Goal: Transaction & Acquisition: Purchase product/service

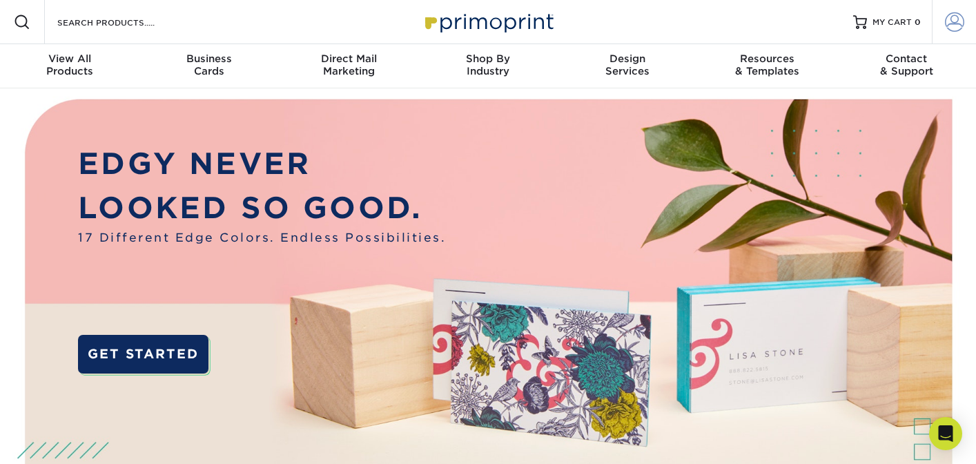
type input "[PERSON_NAME][EMAIL_ADDRESS][DOMAIN_NAME]"
click at [948, 24] on span at bounding box center [954, 21] width 19 height 19
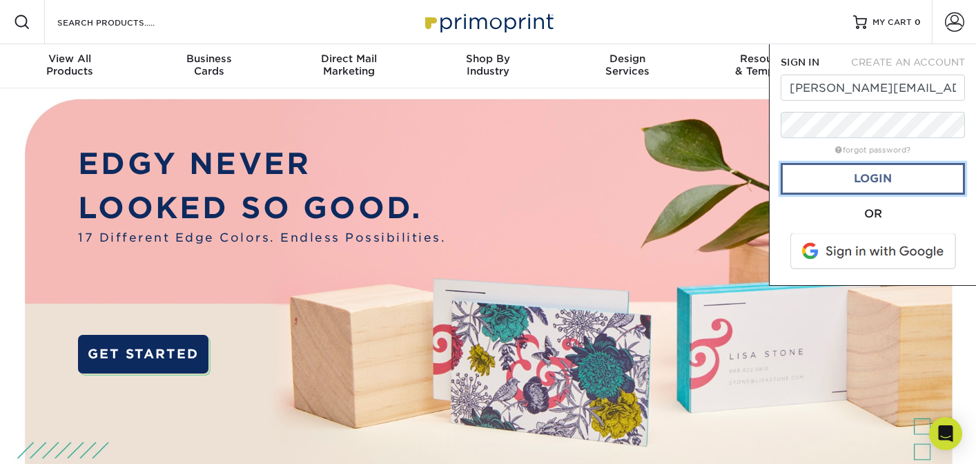
click at [875, 172] on link "Login" at bounding box center [873, 179] width 184 height 32
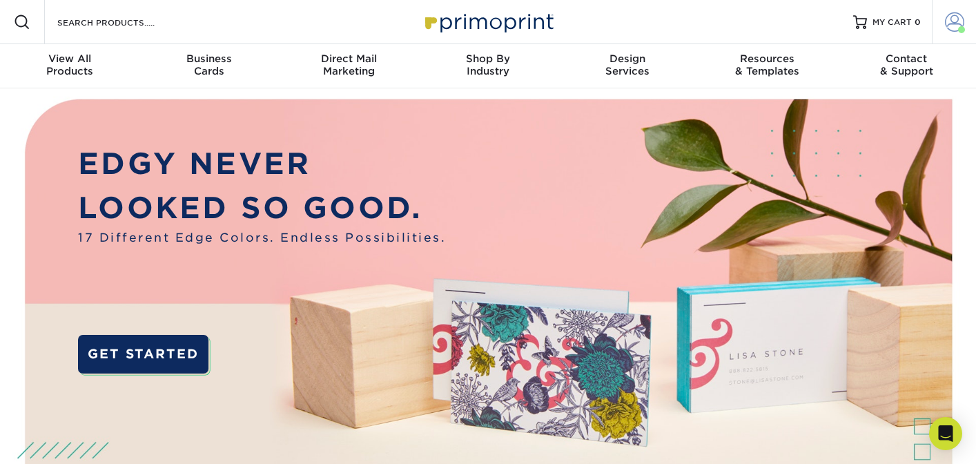
click at [947, 19] on span at bounding box center [954, 21] width 19 height 19
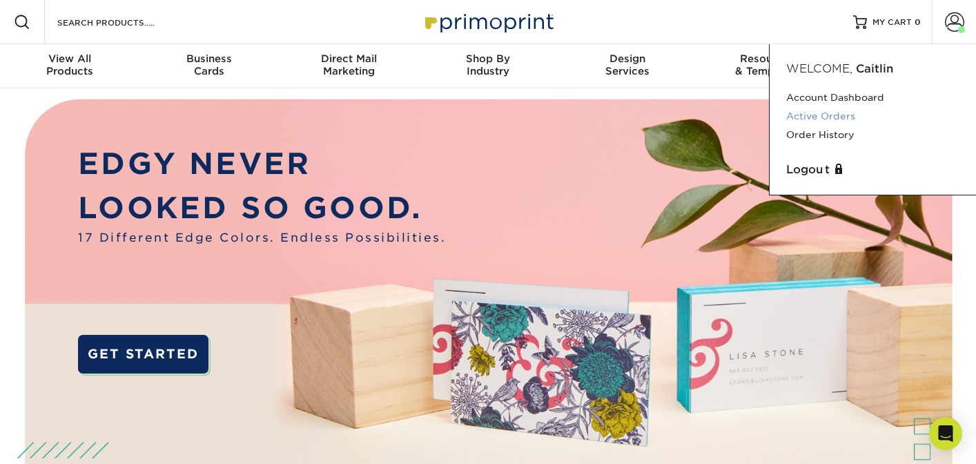
click at [841, 124] on link "Active Orders" at bounding box center [872, 116] width 173 height 19
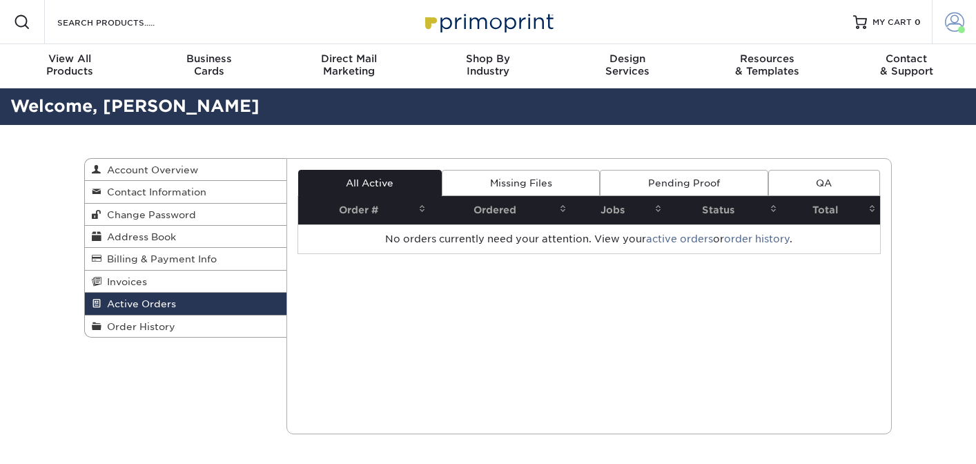
click at [948, 21] on span at bounding box center [954, 21] width 19 height 19
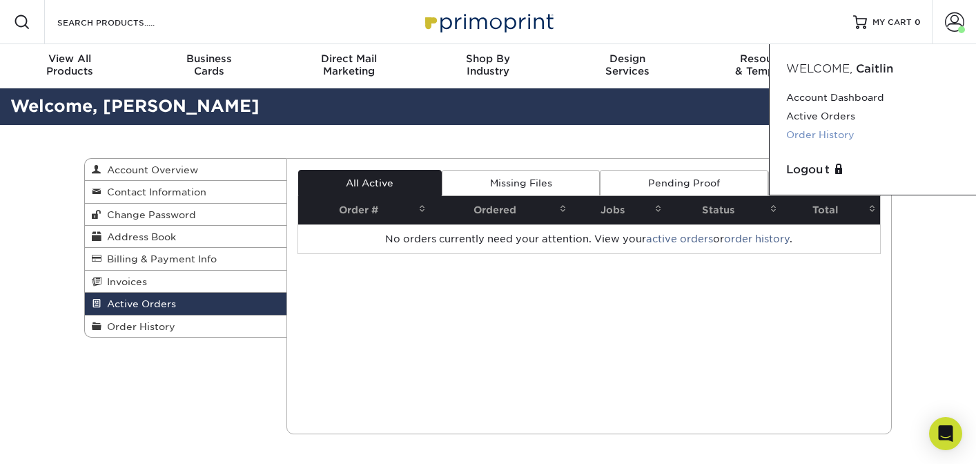
click at [832, 130] on link "Order History" at bounding box center [872, 135] width 173 height 19
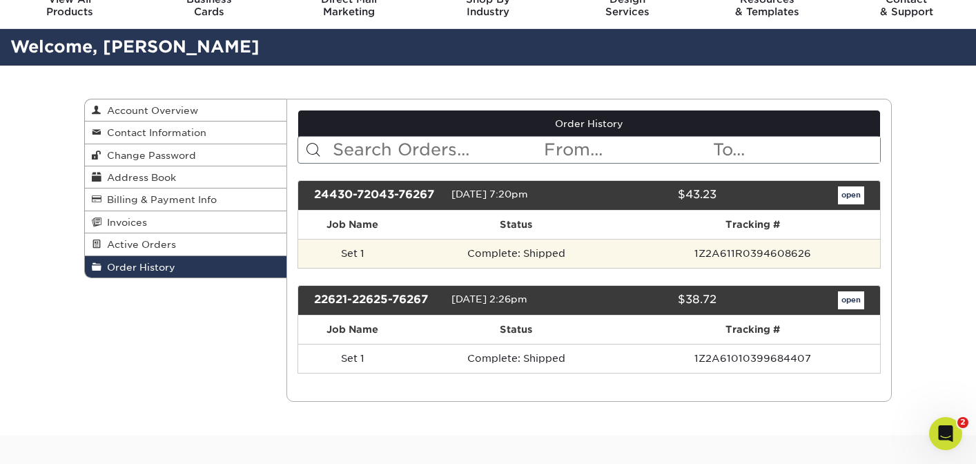
scroll to position [72, 0]
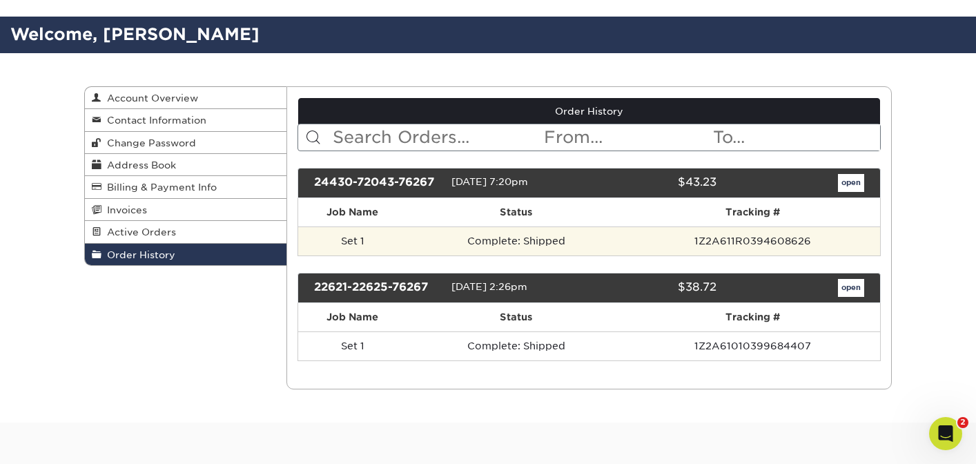
click at [581, 235] on td "Complete: Shipped" at bounding box center [516, 240] width 218 height 29
click at [548, 243] on td "Complete: Shipped" at bounding box center [516, 240] width 218 height 29
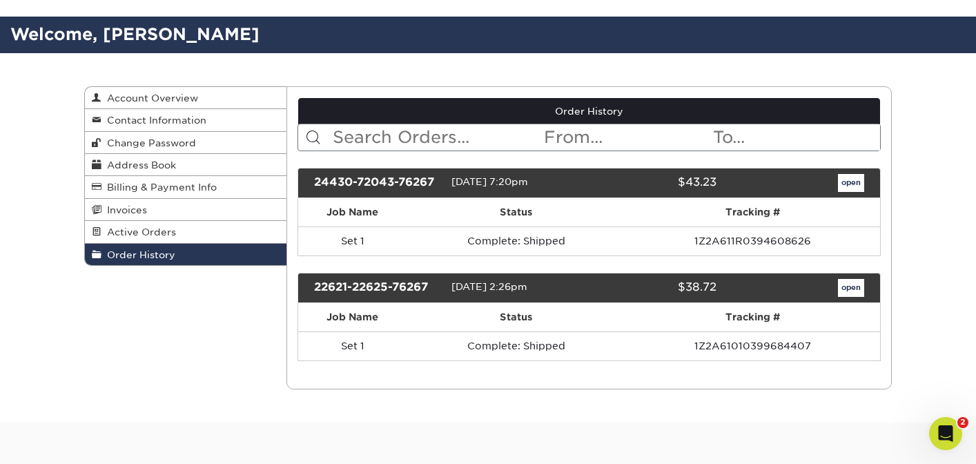
click at [847, 171] on div "24430-72043-76267 04/30/2024 7:20pm $43.23 open" at bounding box center [590, 183] width 584 height 30
click at [847, 177] on link "open" at bounding box center [851, 183] width 26 height 18
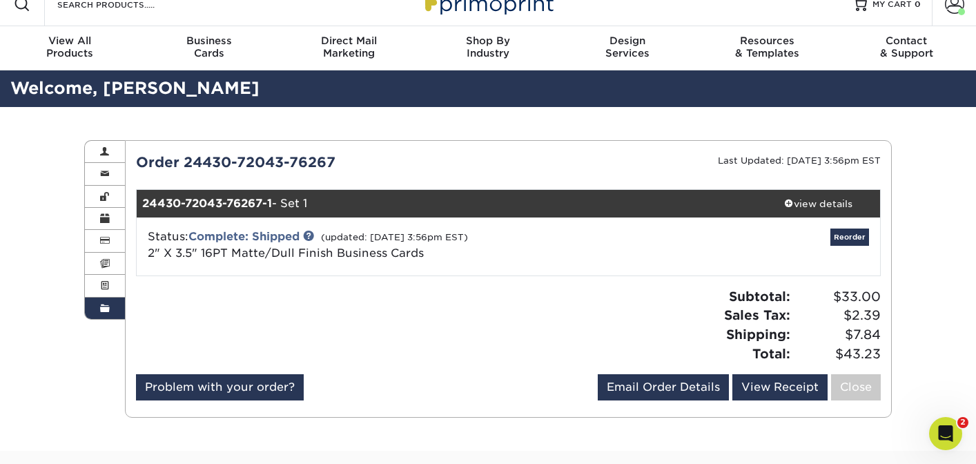
scroll to position [28, 0]
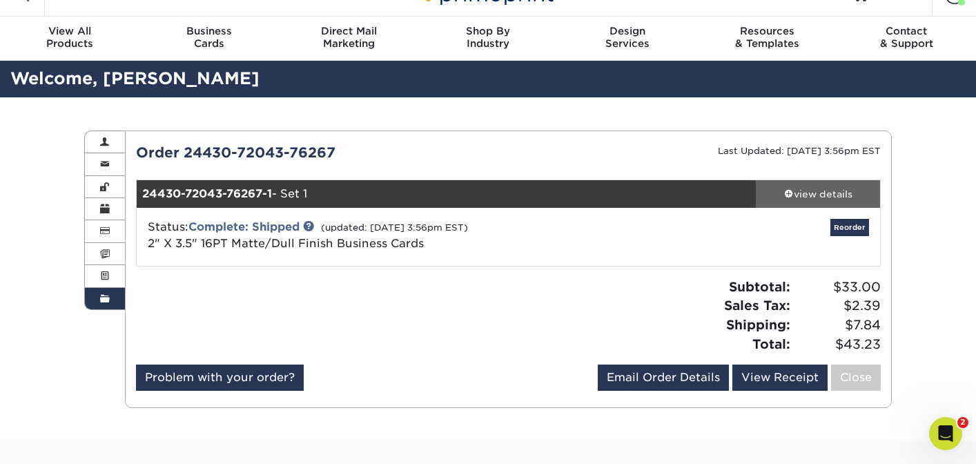
click at [809, 204] on link "view details" at bounding box center [818, 194] width 124 height 28
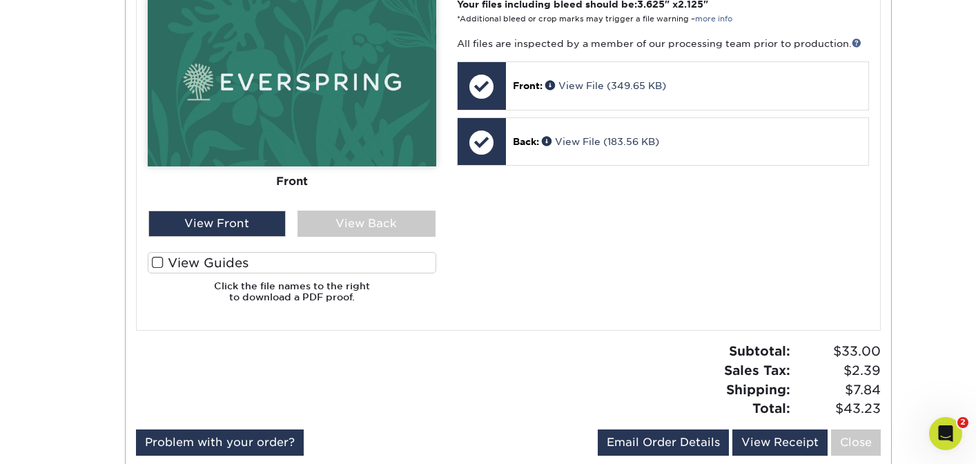
scroll to position [605, 0]
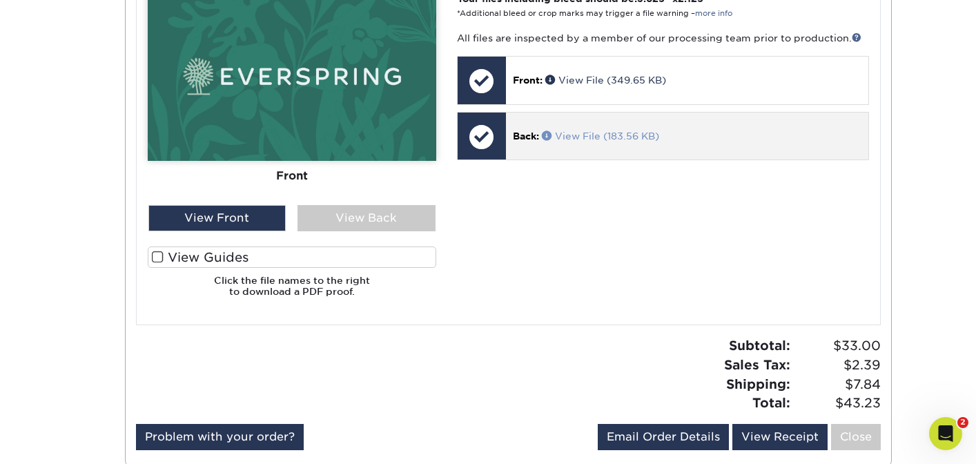
click at [599, 133] on link "View File (183.56 KB)" at bounding box center [600, 135] width 117 height 11
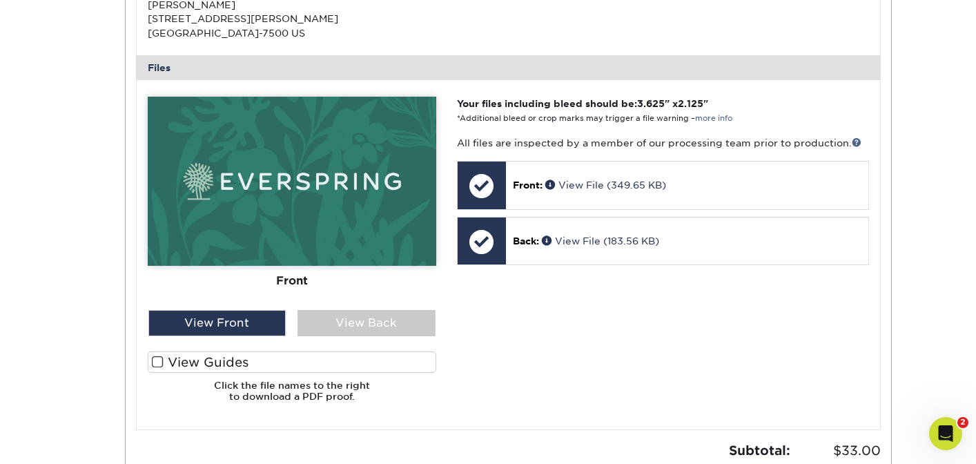
scroll to position [560, 0]
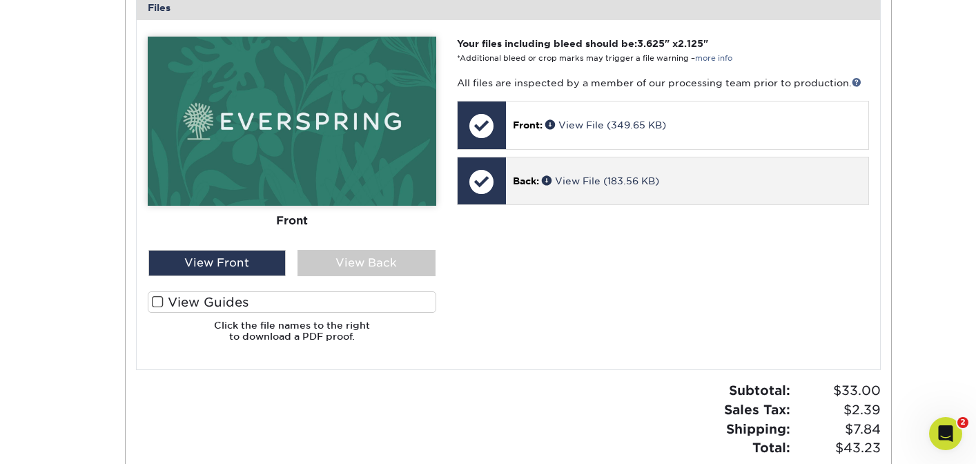
click at [615, 173] on div "Back: View File (183.56 KB)" at bounding box center [687, 180] width 362 height 47
click at [615, 175] on link "View File (183.56 KB)" at bounding box center [600, 180] width 117 height 11
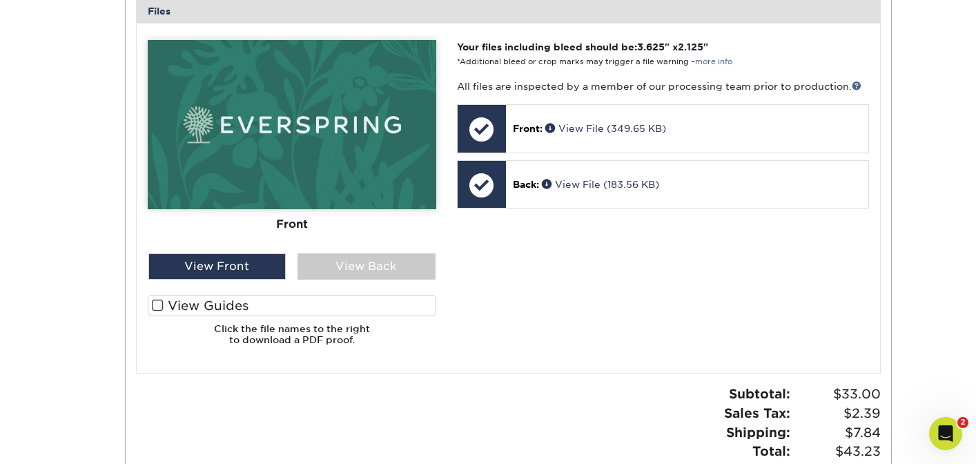
scroll to position [695, 0]
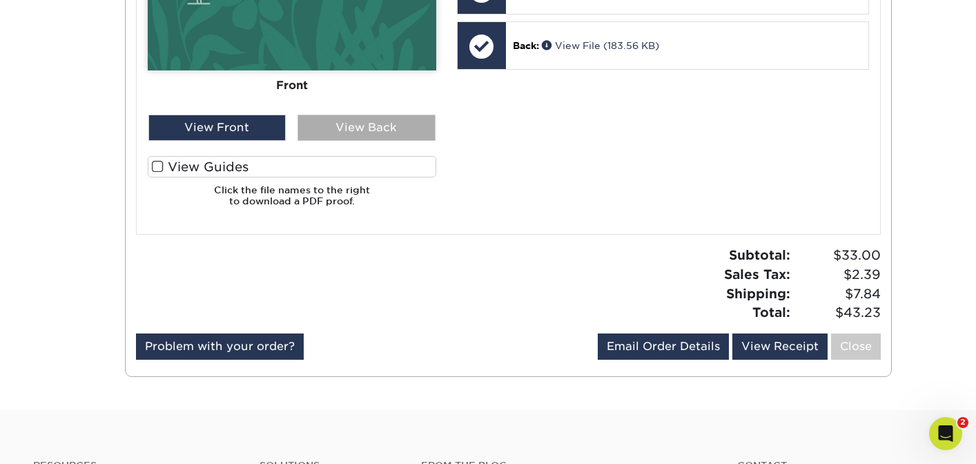
click at [369, 116] on div "View Back" at bounding box center [367, 128] width 138 height 26
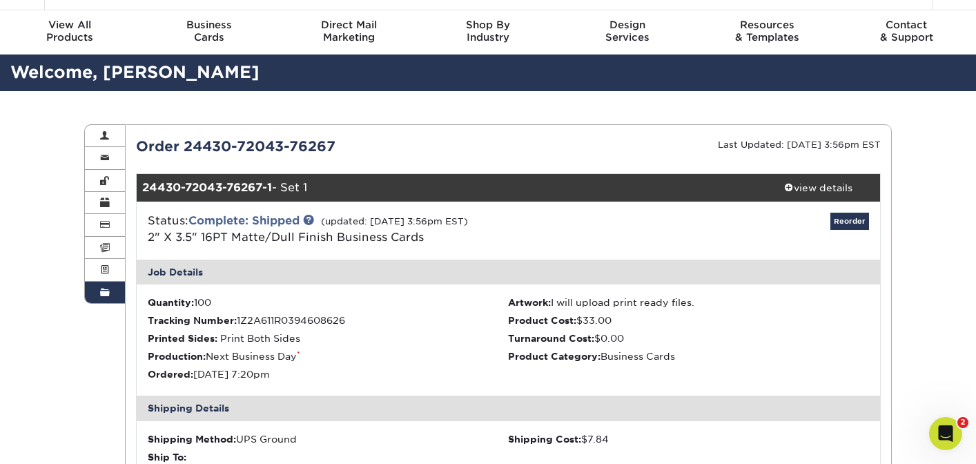
scroll to position [9, 0]
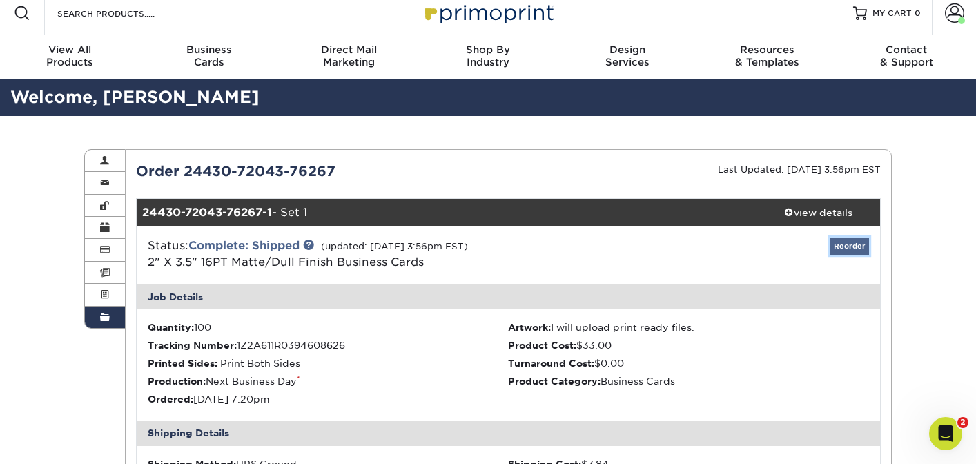
click at [845, 247] on link "Reorder" at bounding box center [849, 245] width 39 height 17
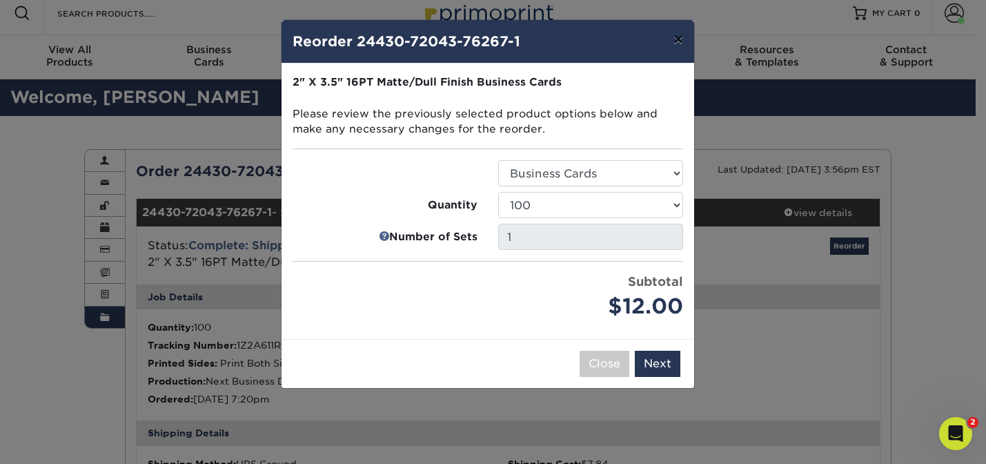
click at [674, 41] on button "×" at bounding box center [679, 39] width 32 height 39
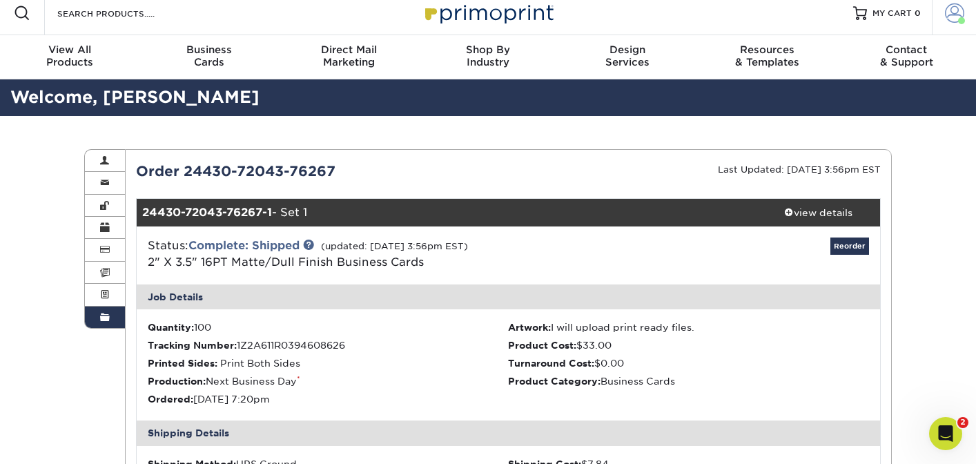
click at [951, 10] on span at bounding box center [954, 12] width 19 height 19
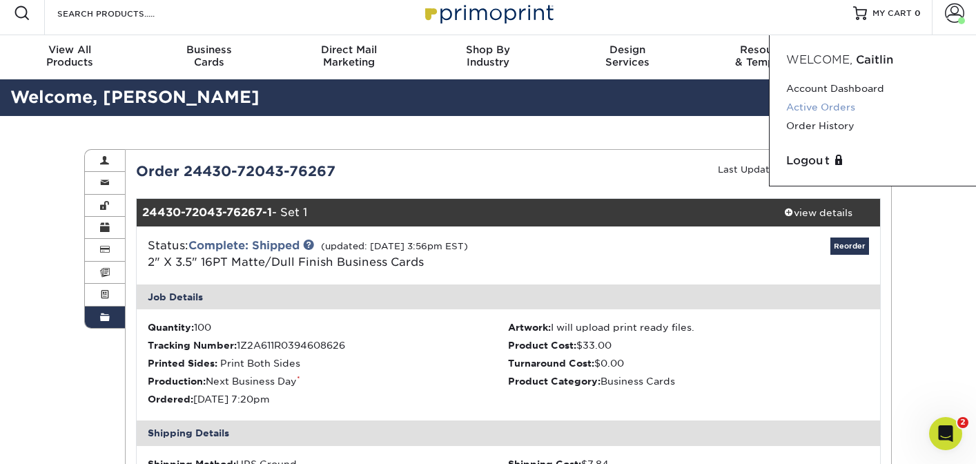
click at [821, 106] on link "Active Orders" at bounding box center [872, 107] width 173 height 19
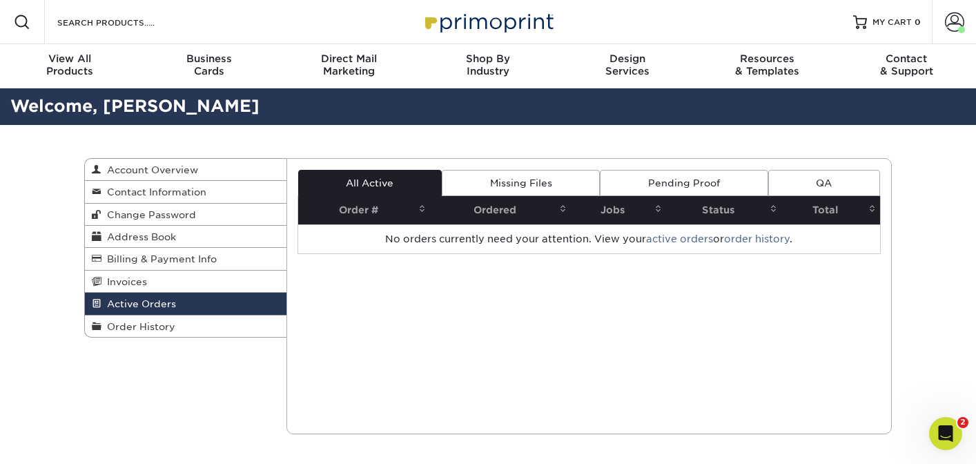
click at [476, 347] on div "Current Orders 0 Active 0 Missing Files" at bounding box center [589, 296] width 606 height 276
click at [955, 23] on span at bounding box center [954, 21] width 19 height 19
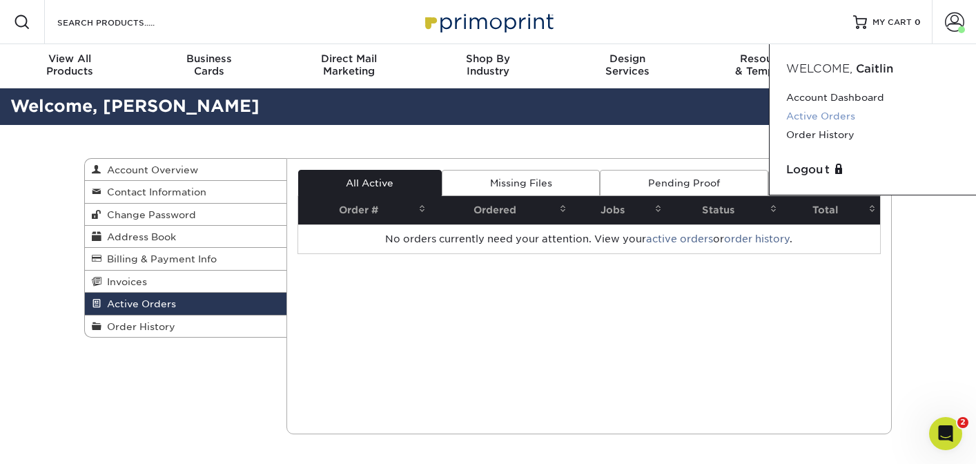
click at [827, 110] on link "Active Orders" at bounding box center [872, 116] width 173 height 19
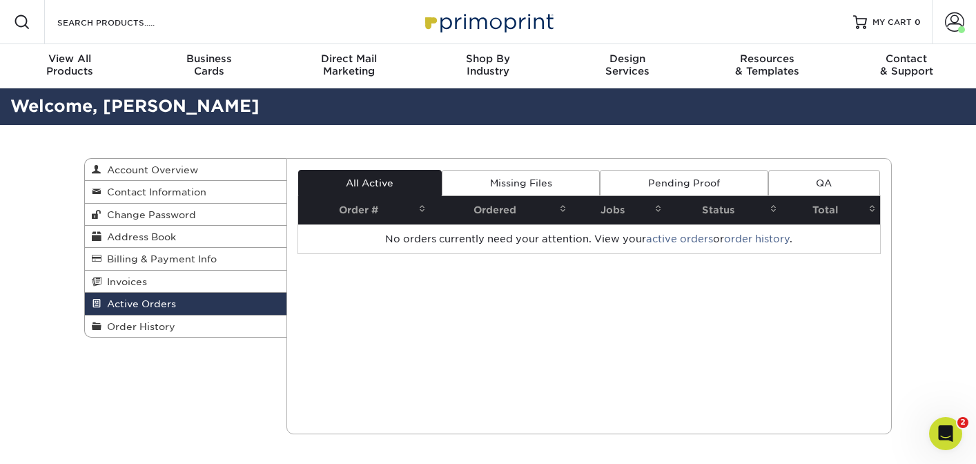
click at [714, 177] on link "Pending Proof" at bounding box center [684, 183] width 168 height 26
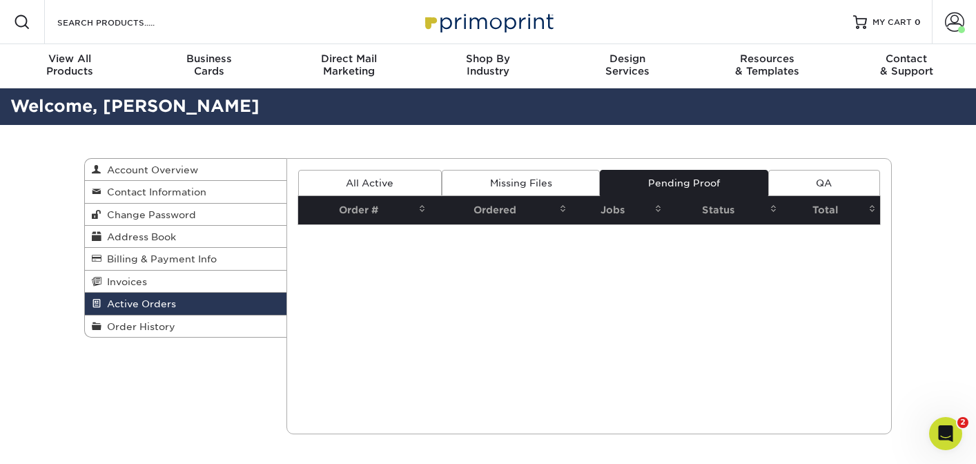
click at [574, 182] on link "Missing Files" at bounding box center [521, 183] width 158 height 26
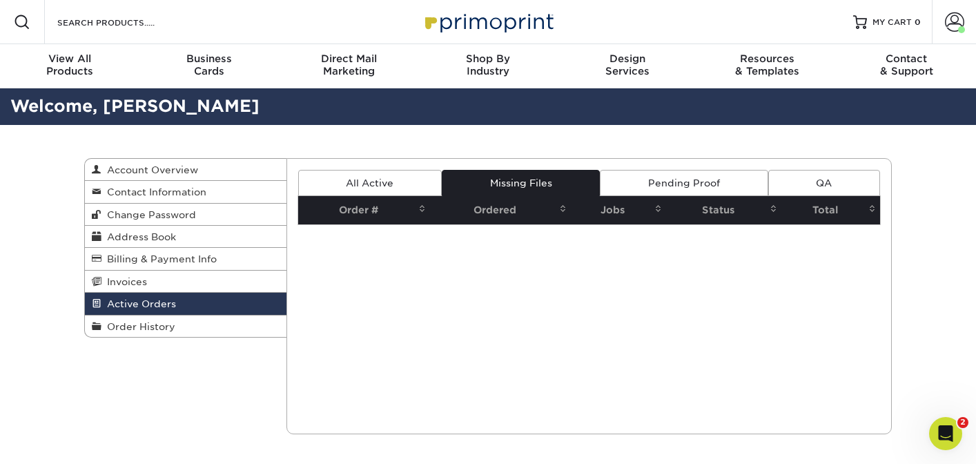
click at [809, 182] on link "QA" at bounding box center [824, 183] width 112 height 26
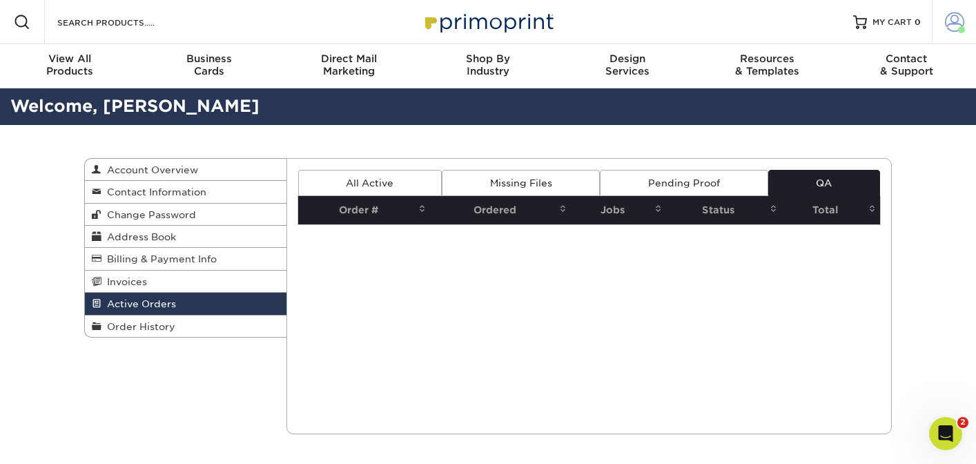
click at [959, 11] on link "Account" at bounding box center [954, 22] width 44 height 44
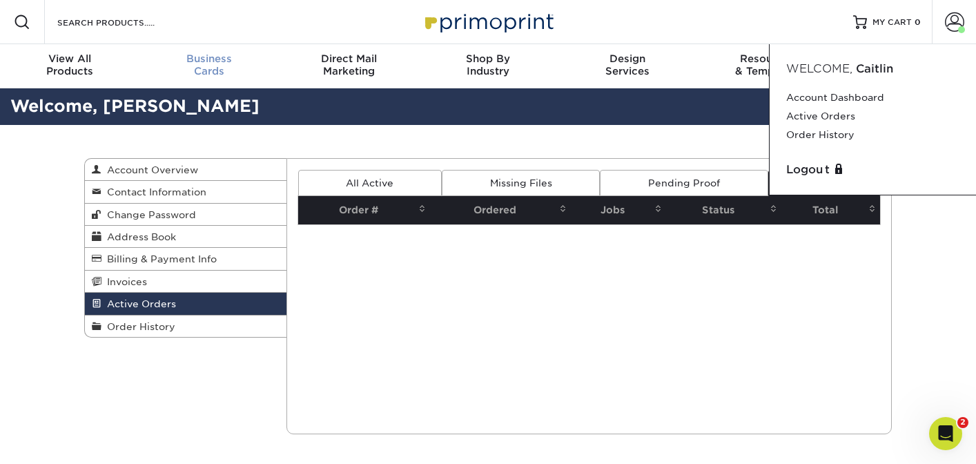
click at [209, 57] on span "Business" at bounding box center [208, 58] width 139 height 12
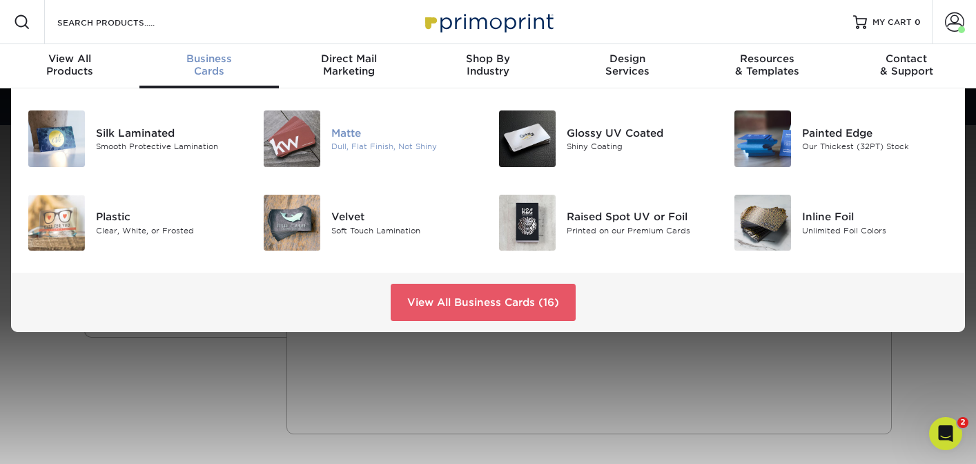
click at [297, 117] on img at bounding box center [292, 138] width 57 height 57
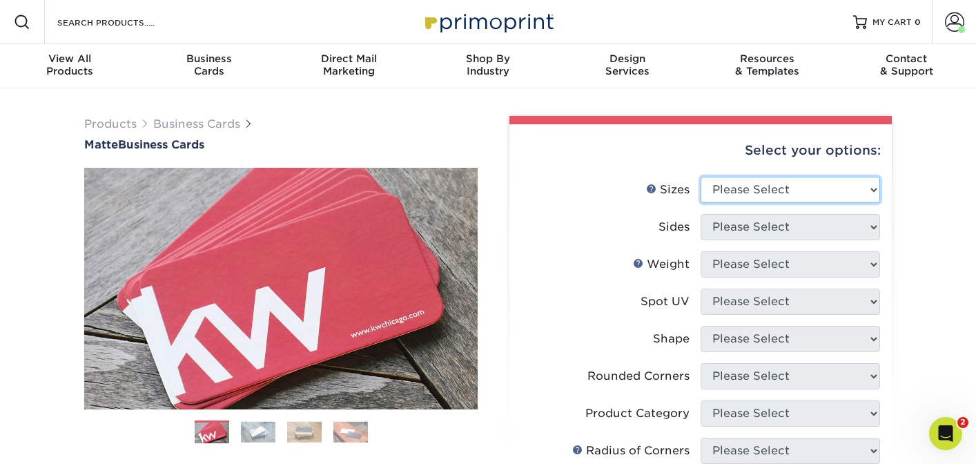
click at [776, 184] on select "Please Select 1.5" x 3.5" - Mini 1.75" x 3.5" - Mini 2" x 2" - Square 2" x 3" -…" at bounding box center [790, 190] width 179 height 26
select select "2.00x3.50"
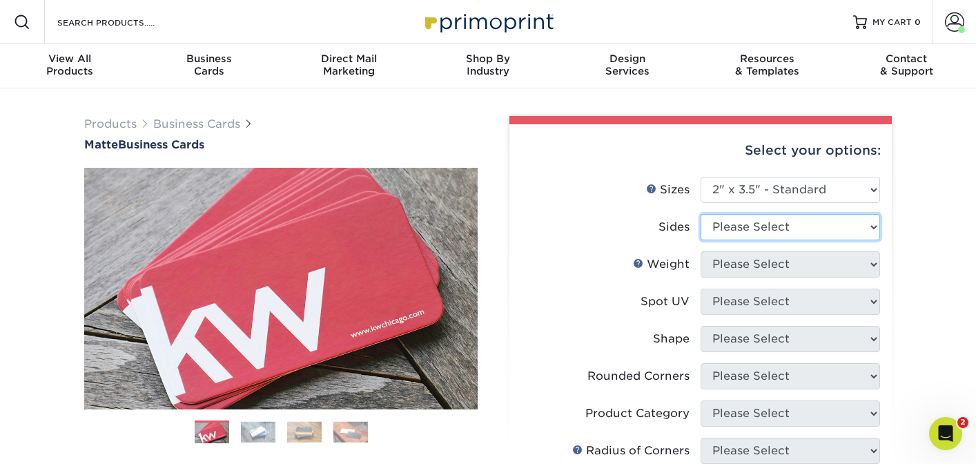
click at [756, 234] on select "Please Select Print Both Sides Print Front Only" at bounding box center [790, 227] width 179 height 26
select select "13abbda7-1d64-4f25-8bb2-c179b224825d"
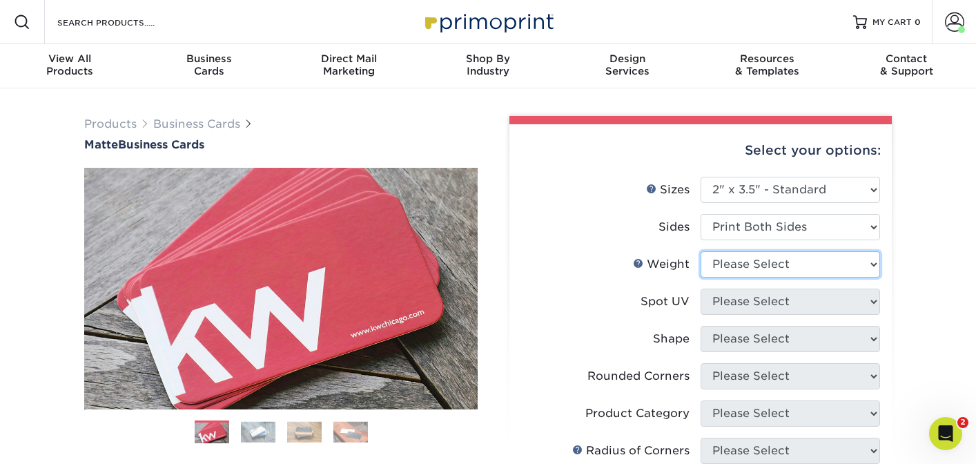
click at [747, 264] on select "Please Select 16PT 14PT" at bounding box center [790, 264] width 179 height 26
select select "16PT"
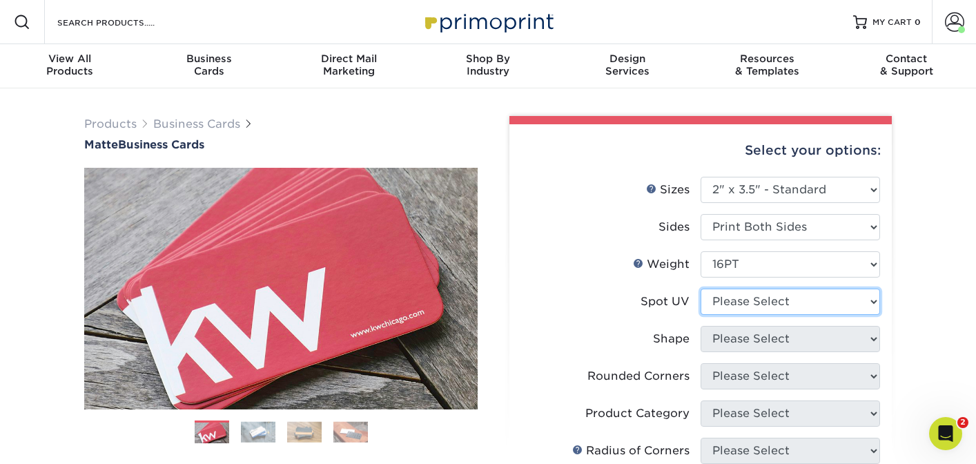
click at [737, 299] on select "Please Select No Spot UV Front and Back (Both Sides) Front Only Back Only" at bounding box center [790, 302] width 179 height 26
select select "3"
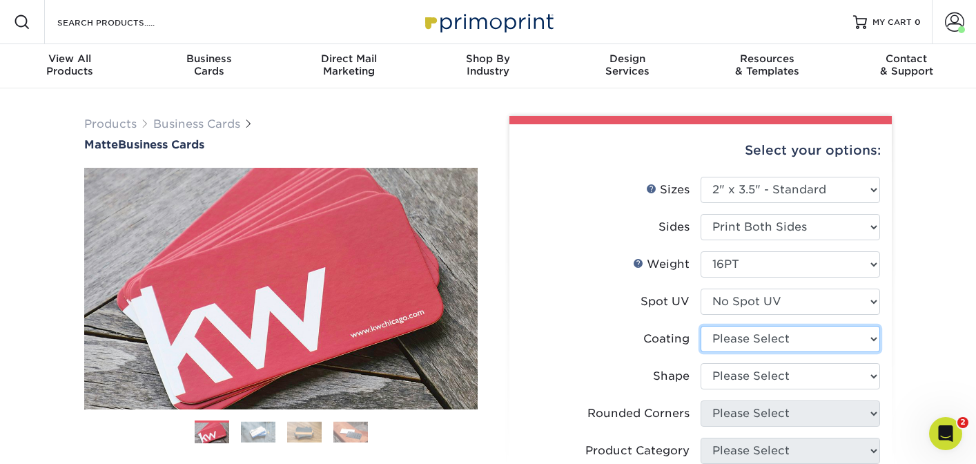
click at [742, 334] on select at bounding box center [790, 339] width 179 height 26
select select "121bb7b5-3b4d-429f-bd8d-bbf80e953313"
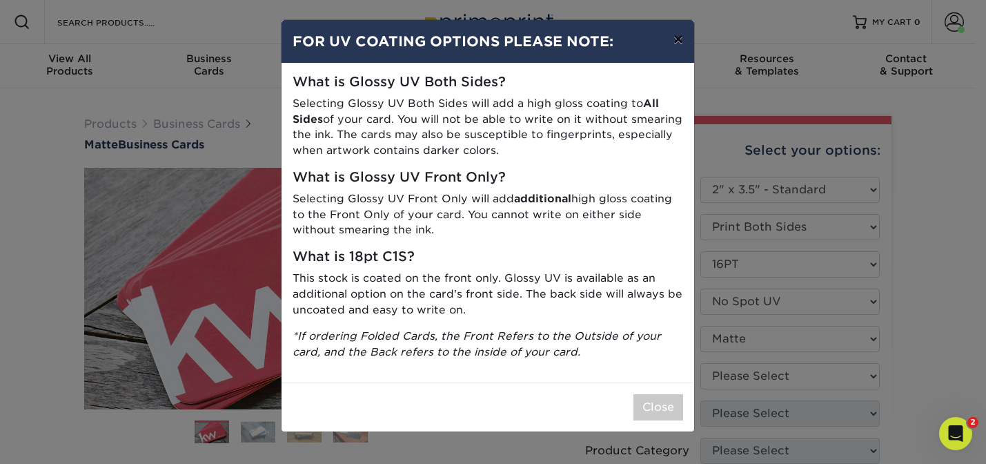
click at [676, 34] on button "×" at bounding box center [679, 39] width 32 height 39
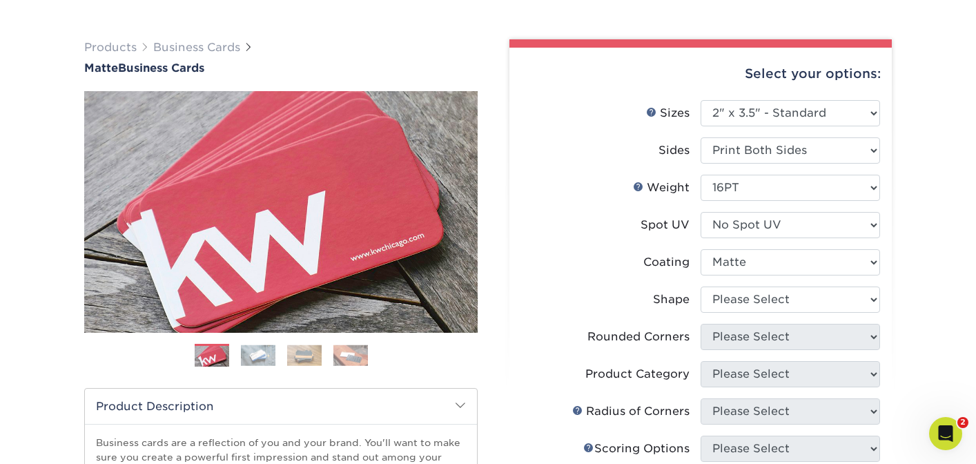
scroll to position [91, 0]
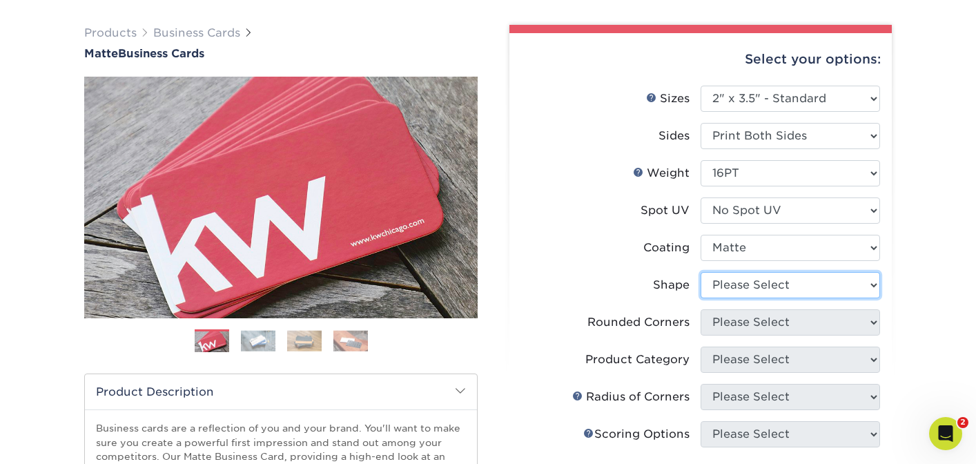
click at [767, 284] on select "Please Select Standard Oval" at bounding box center [790, 285] width 179 height 26
select select "standard"
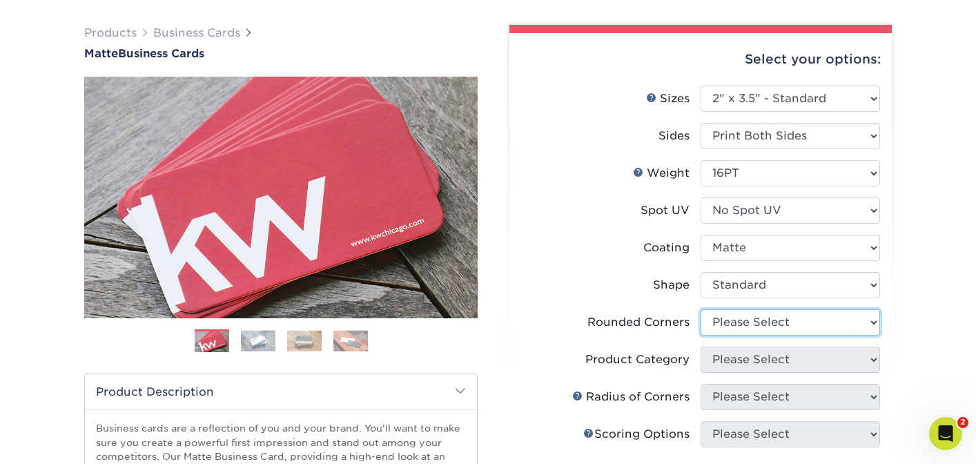
click at [752, 321] on select "Please Select Yes - Round 2 Corners Yes - Round 4 Corners No" at bounding box center [790, 322] width 179 height 26
select select "0"
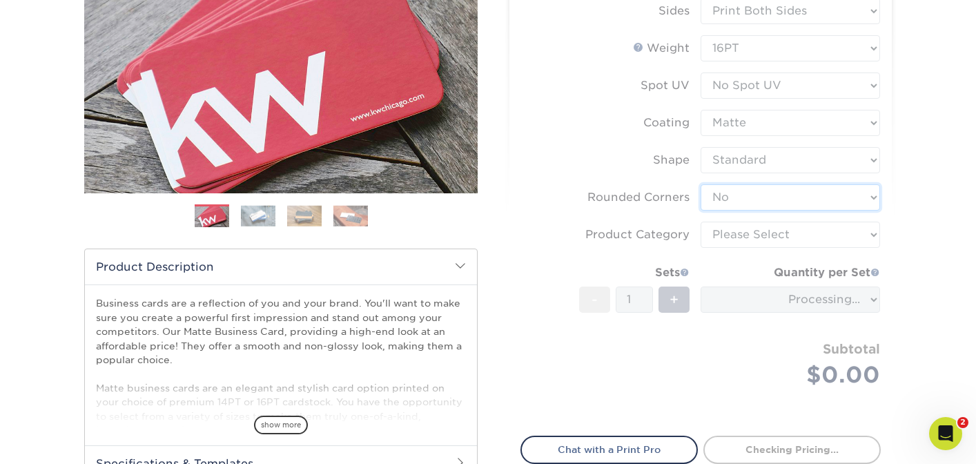
scroll to position [217, 0]
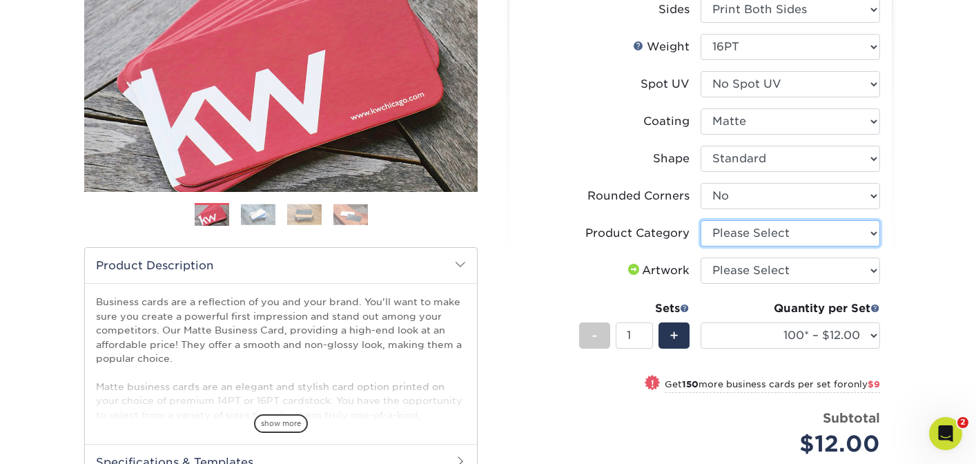
click at [778, 236] on select "Please Select Business Cards" at bounding box center [790, 233] width 179 height 26
select select "3b5148f1-0588-4f88-a218-97bcfdce65c1"
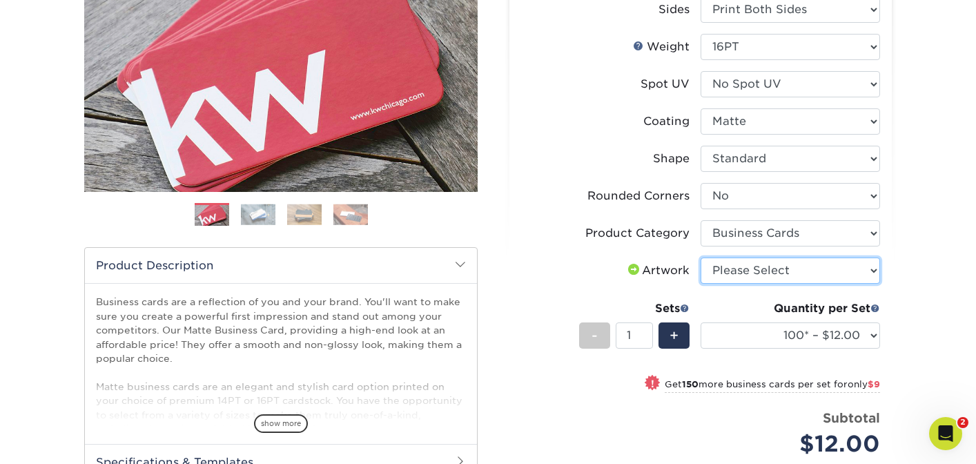
click at [767, 273] on select "Please Select I will upload files I need a design - $100" at bounding box center [790, 270] width 179 height 26
select select "upload"
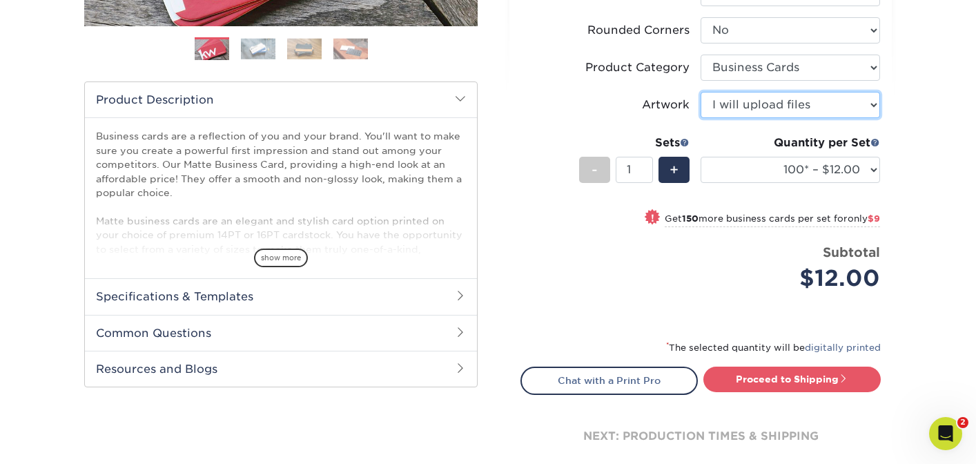
scroll to position [483, 0]
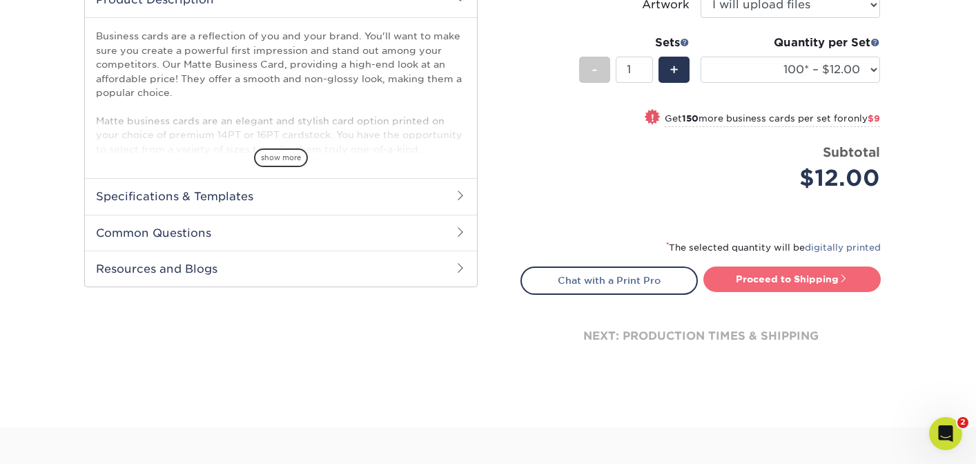
click at [777, 280] on link "Proceed to Shipping" at bounding box center [791, 278] width 177 height 25
type input "Set 1"
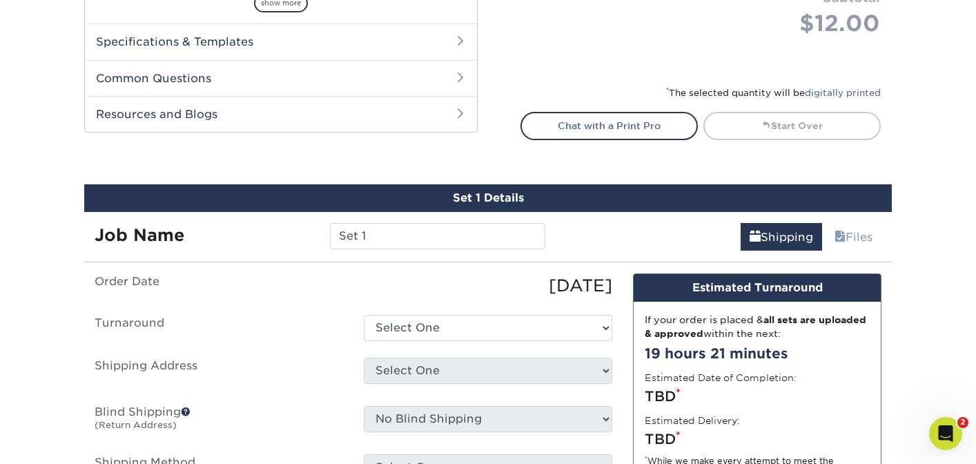
scroll to position [660, 0]
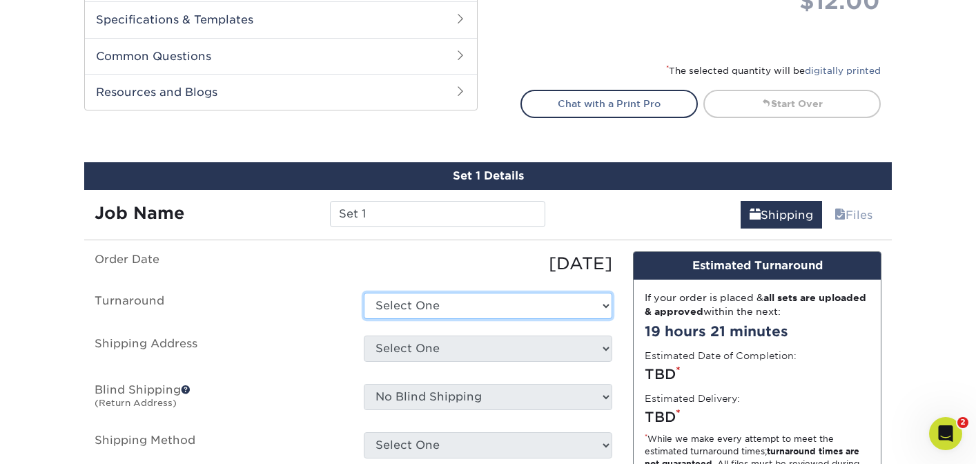
click at [465, 305] on select "Select One 2-4 Business Days 2 Day Next Business Day" at bounding box center [488, 306] width 249 height 26
select select "47dbf4b1-3bfd-4687-b793-fcd3ee179f06"
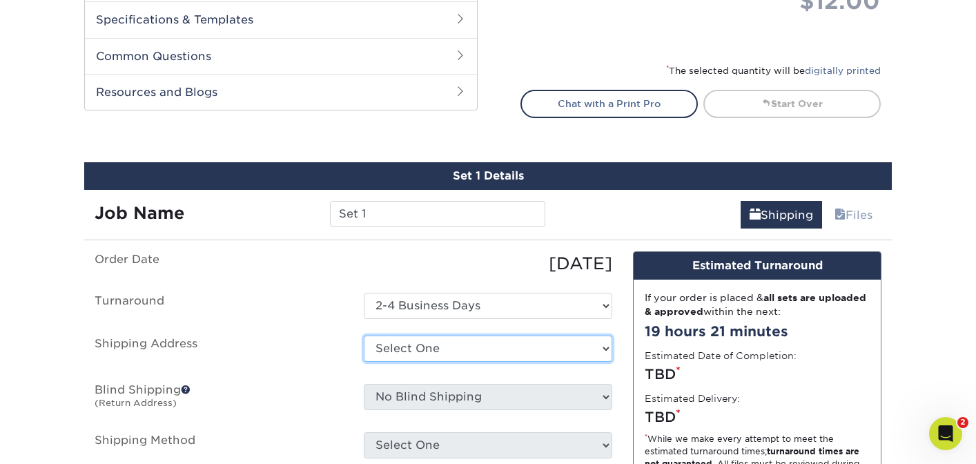
click at [441, 347] on select "Select One Charlotte address home Home address + Add New Address" at bounding box center [488, 348] width 249 height 26
select select "256588"
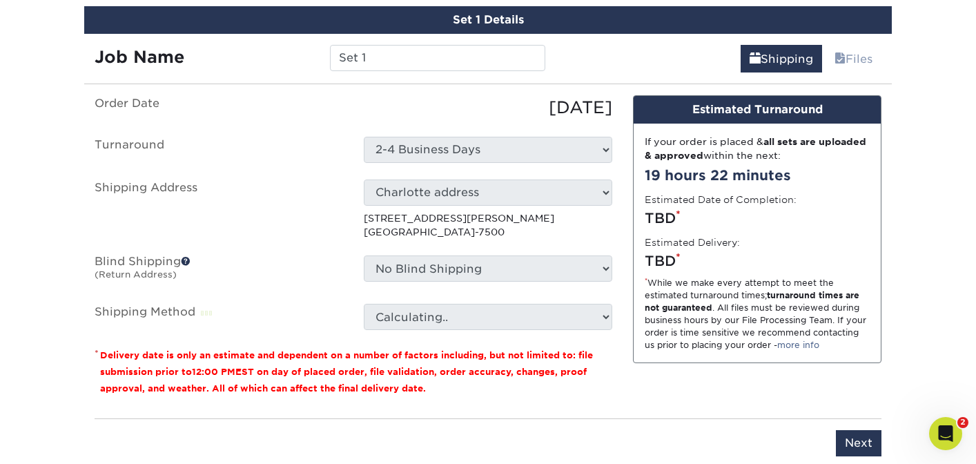
scroll to position [868, 0]
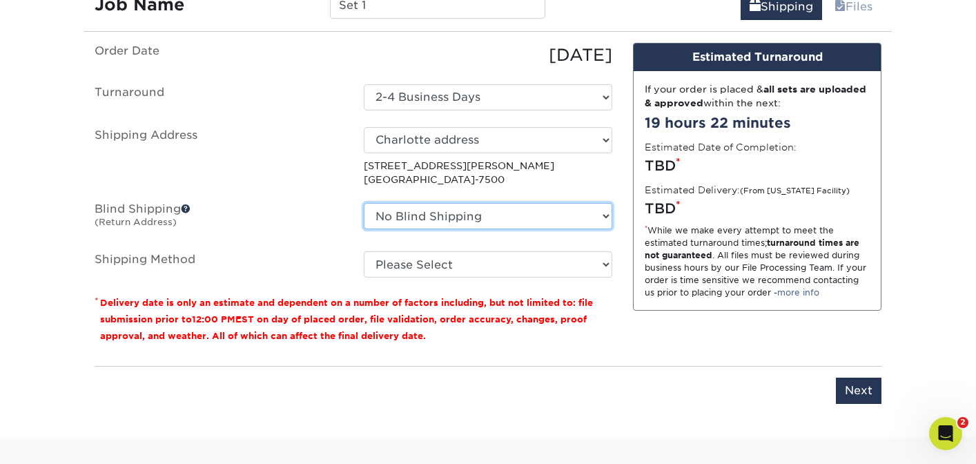
click at [471, 217] on select "No Blind Shipping Charlotte address home Home address + Add New Address" at bounding box center [488, 216] width 249 height 26
select select "256588"
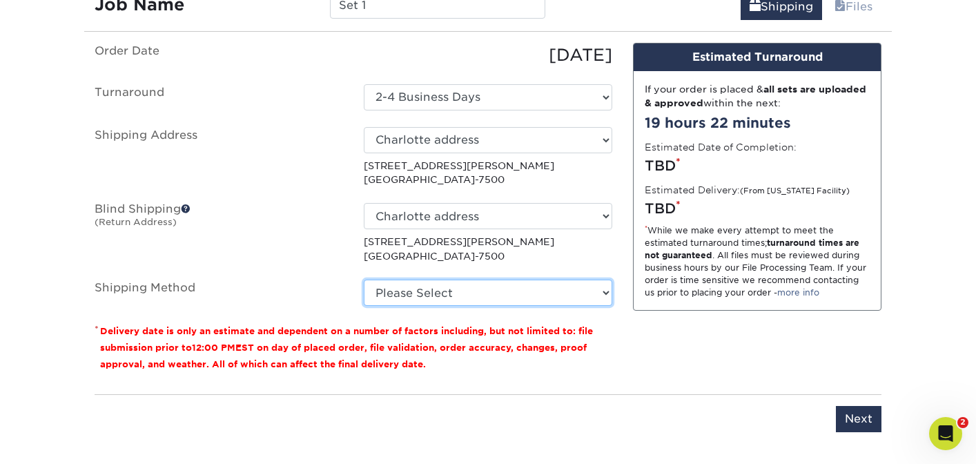
click at [440, 289] on select "Please Select Ground Shipping (+$7.84) 3 Day Shipping Service (+$20.04) 2 Day A…" at bounding box center [488, 293] width 249 height 26
select select "03"
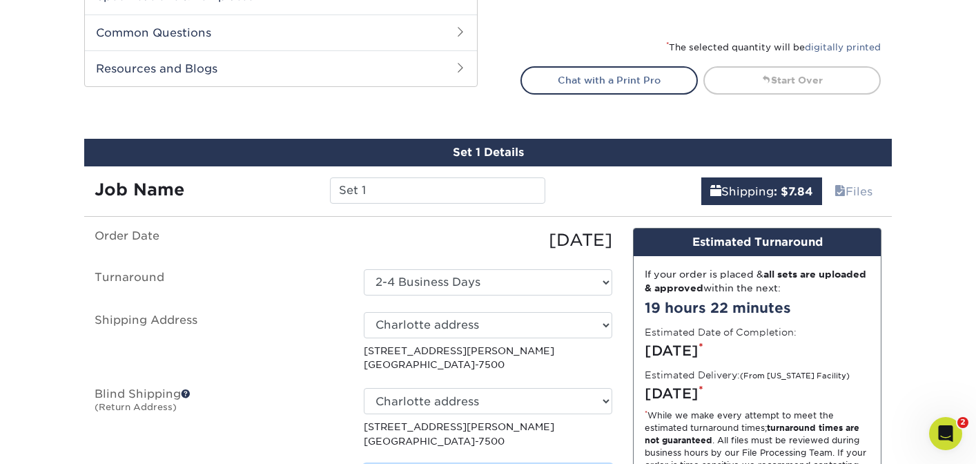
scroll to position [922, 0]
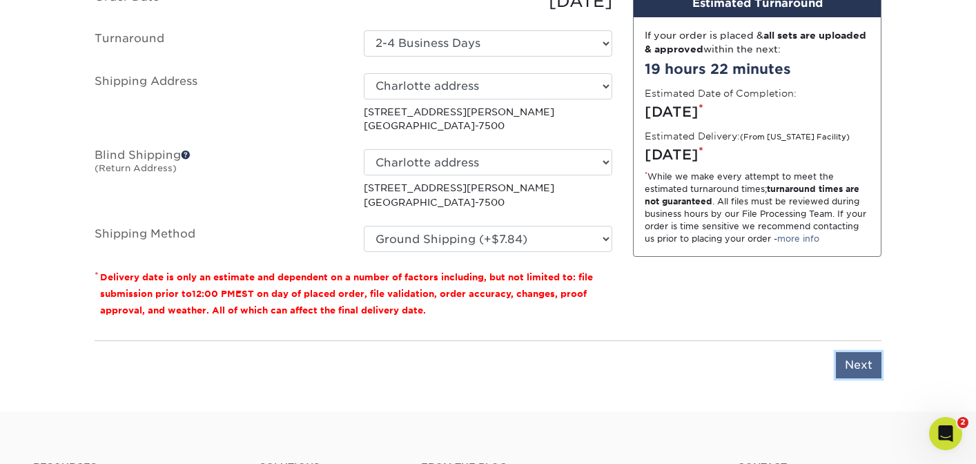
click at [849, 367] on input "Next" at bounding box center [859, 365] width 46 height 26
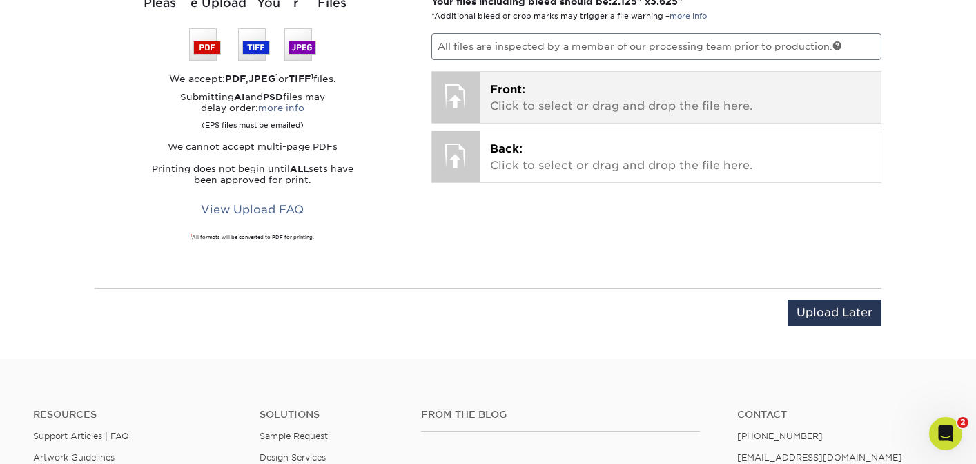
click at [496, 78] on div "Front: Click to select or drag and drop the file here. Choose file" at bounding box center [680, 97] width 401 height 51
click at [538, 100] on p "Front: Click to select or drag and drop the file here." at bounding box center [681, 97] width 382 height 33
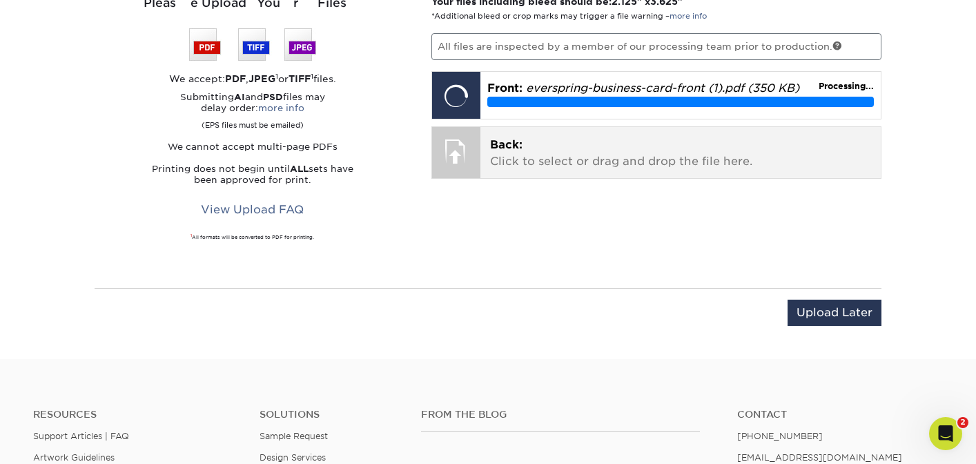
click at [509, 147] on span "Back:" at bounding box center [506, 144] width 32 height 13
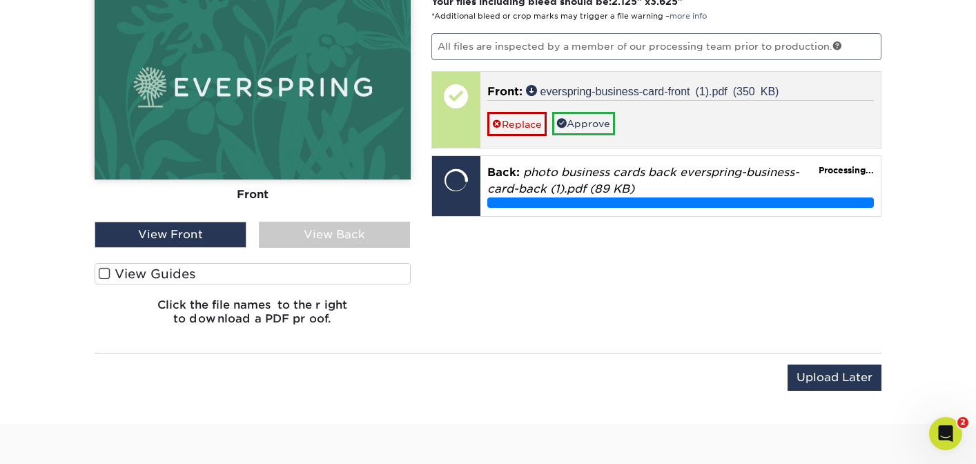
click at [514, 90] on span "Front:" at bounding box center [504, 91] width 35 height 13
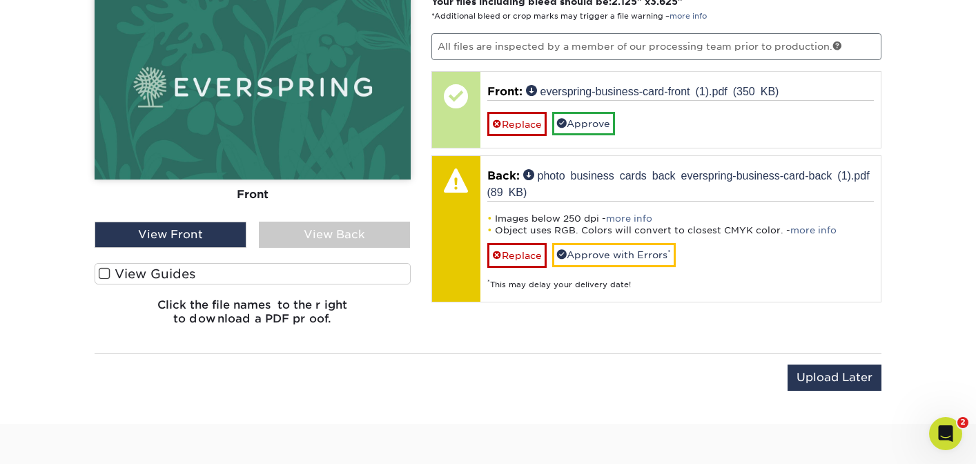
click at [370, 231] on div "View Back" at bounding box center [335, 235] width 152 height 26
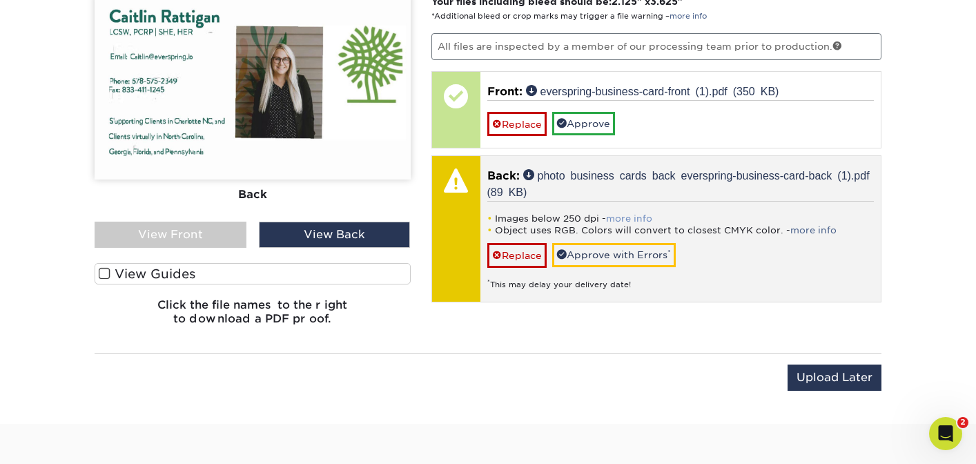
click at [623, 215] on link "more info" at bounding box center [629, 218] width 46 height 10
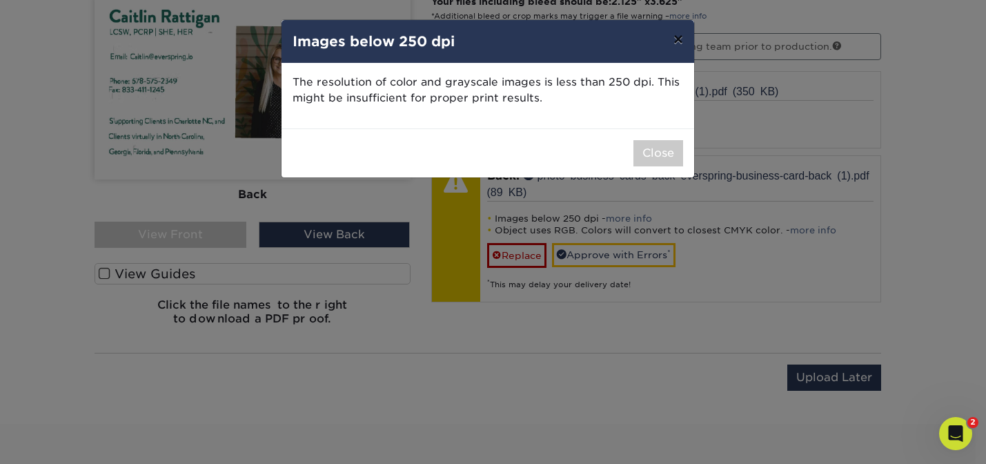
click at [674, 39] on button "×" at bounding box center [679, 39] width 32 height 39
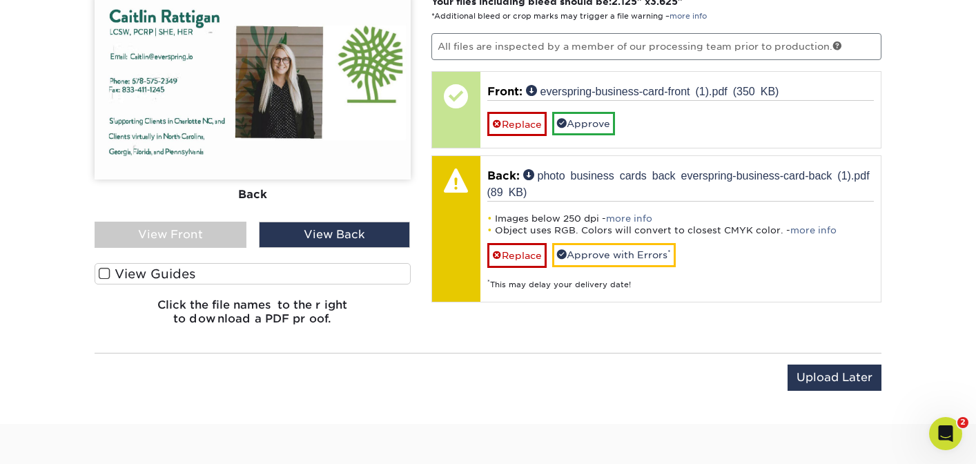
click at [291, 304] on h6 "Click the file names to the right to download a PDF proof." at bounding box center [253, 316] width 316 height 37
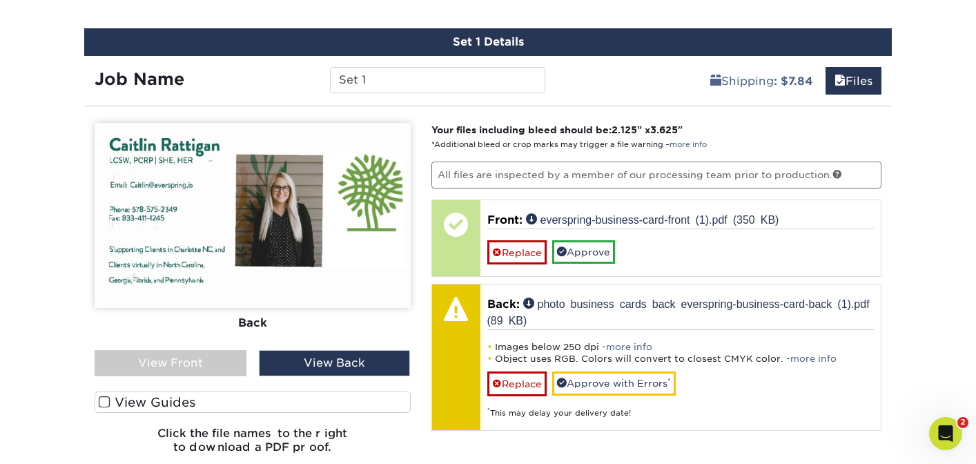
scroll to position [868, 0]
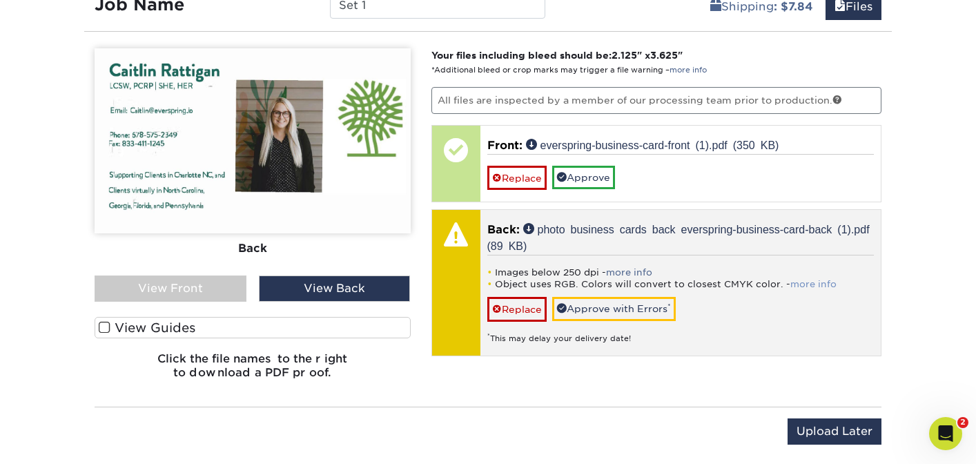
click at [795, 284] on link "more info" at bounding box center [813, 284] width 46 height 10
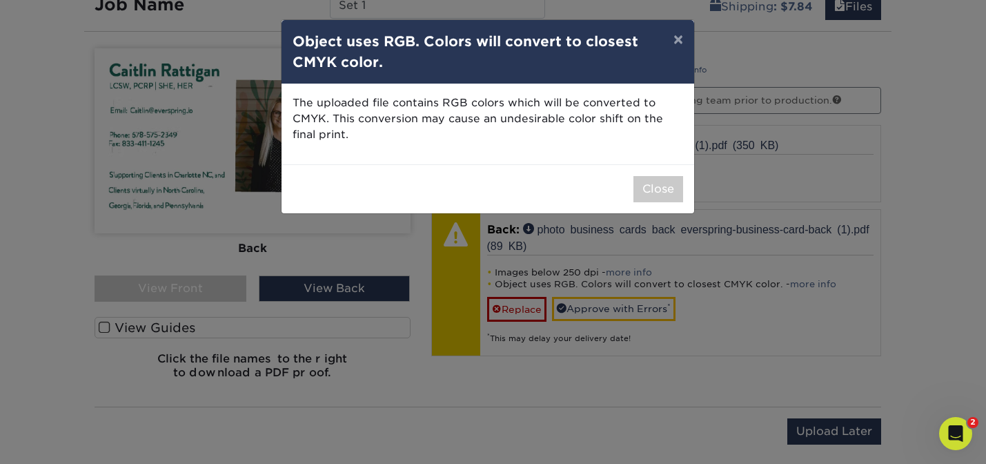
click at [400, 125] on p "The uploaded file contains RGB colors which will be converted to CMYK. This con…" at bounding box center [488, 118] width 391 height 47
click at [641, 179] on button "Close" at bounding box center [659, 189] width 50 height 26
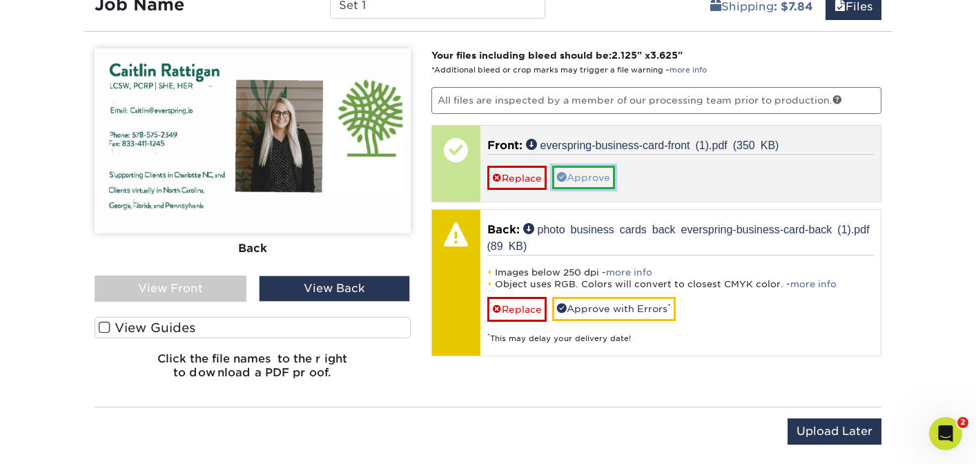
click at [596, 183] on link "Approve" at bounding box center [583, 177] width 63 height 23
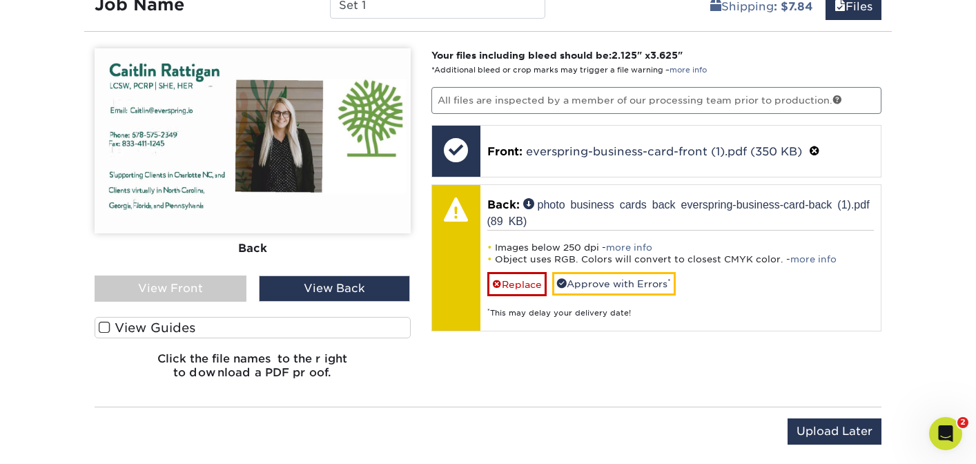
click at [227, 281] on div "View Front" at bounding box center [171, 288] width 152 height 26
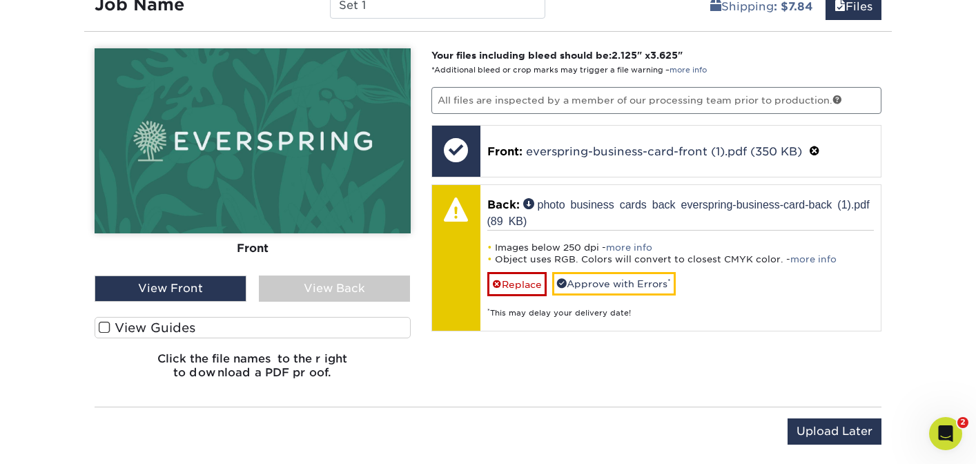
click at [305, 294] on div "View Back" at bounding box center [335, 288] width 152 height 26
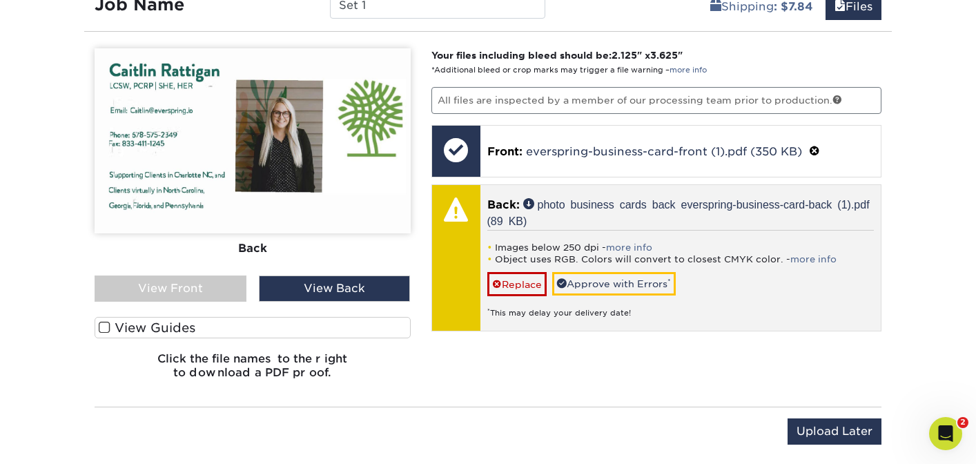
click at [594, 264] on li "Object uses RGB. Colors will convert to closest CMYK color. - more info" at bounding box center [680, 259] width 387 height 12
click at [592, 284] on link "Approve with Errors *" at bounding box center [614, 283] width 124 height 23
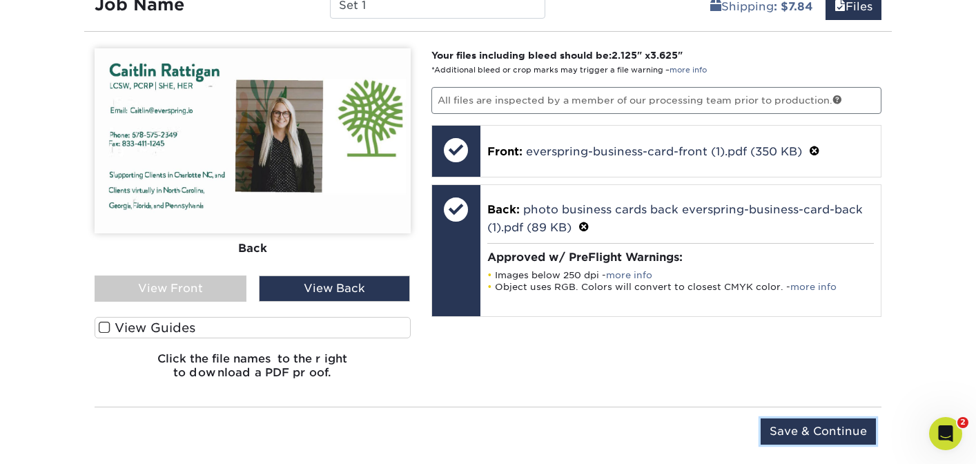
click at [830, 422] on input "Save & Continue" at bounding box center [818, 431] width 115 height 26
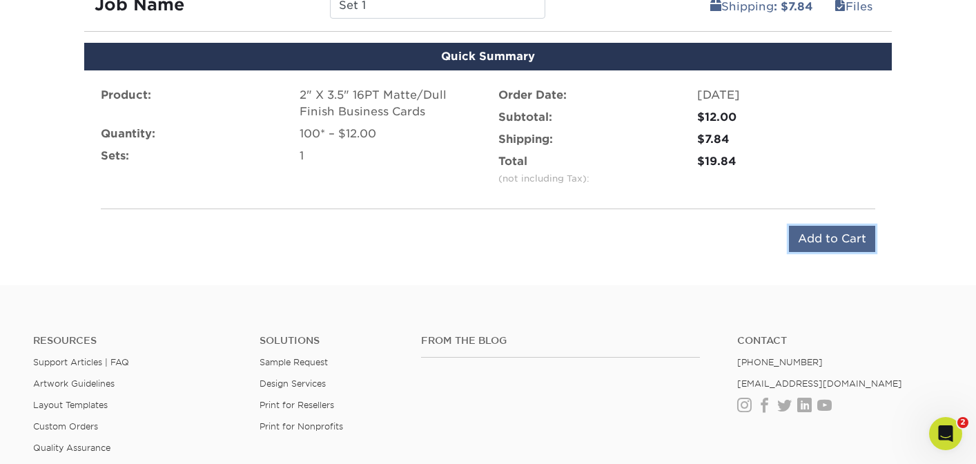
click at [835, 238] on input "Add to Cart" at bounding box center [832, 239] width 86 height 26
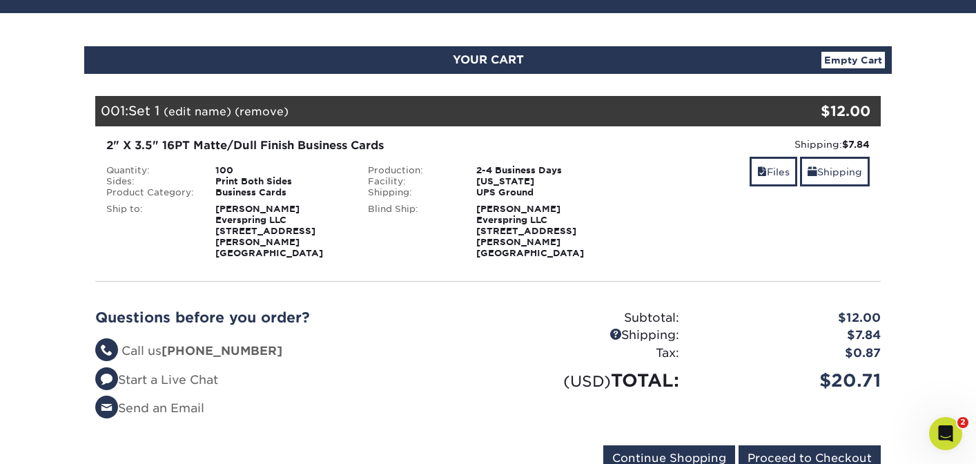
scroll to position [113, 0]
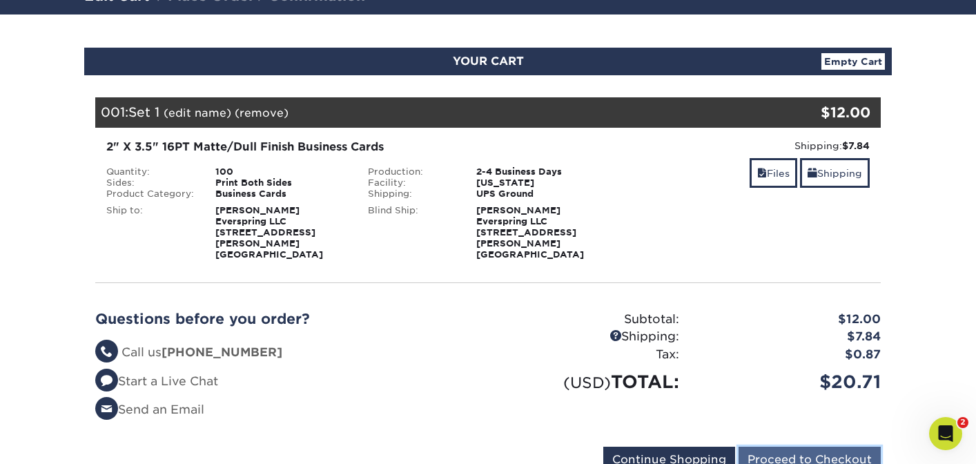
click at [781, 447] on input "Proceed to Checkout" at bounding box center [810, 460] width 142 height 26
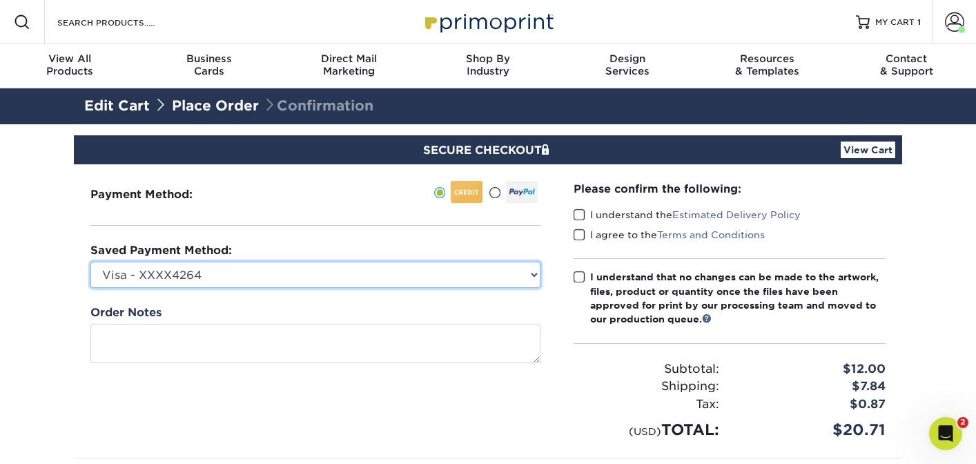
click at [378, 272] on select "Visa - XXXX4264 New Credit Card" at bounding box center [315, 275] width 450 height 26
select select
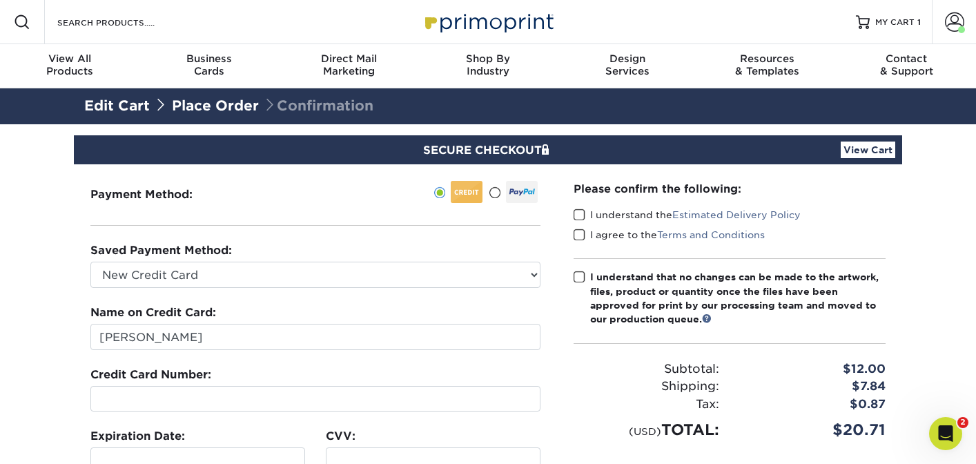
click at [303, 386] on div at bounding box center [315, 399] width 450 height 26
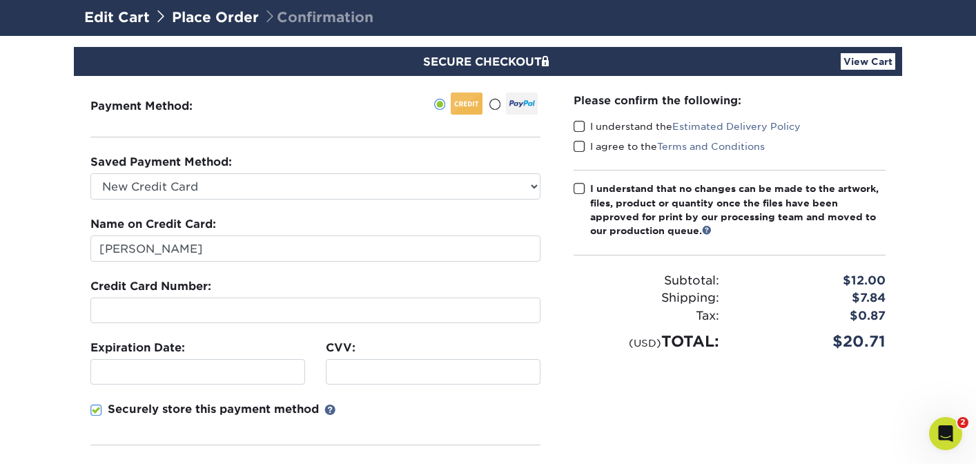
scroll to position [97, 0]
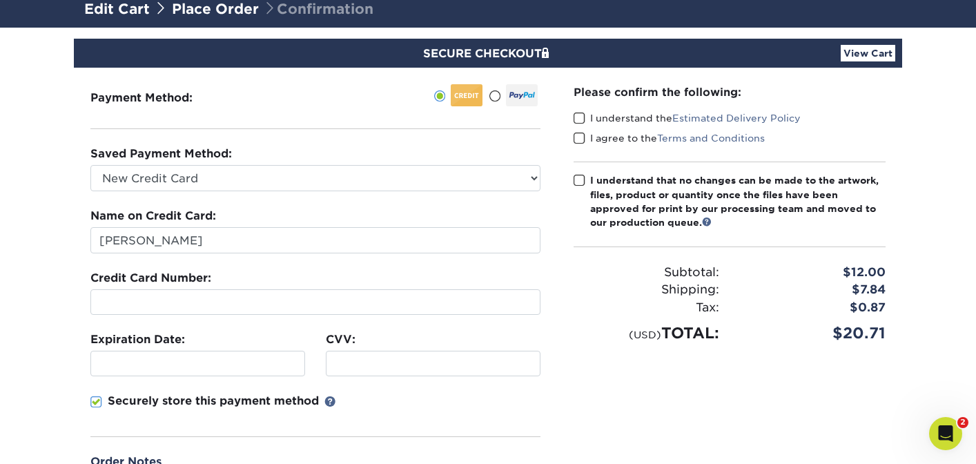
click at [414, 349] on div "CVV:" at bounding box center [432, 353] width 235 height 45
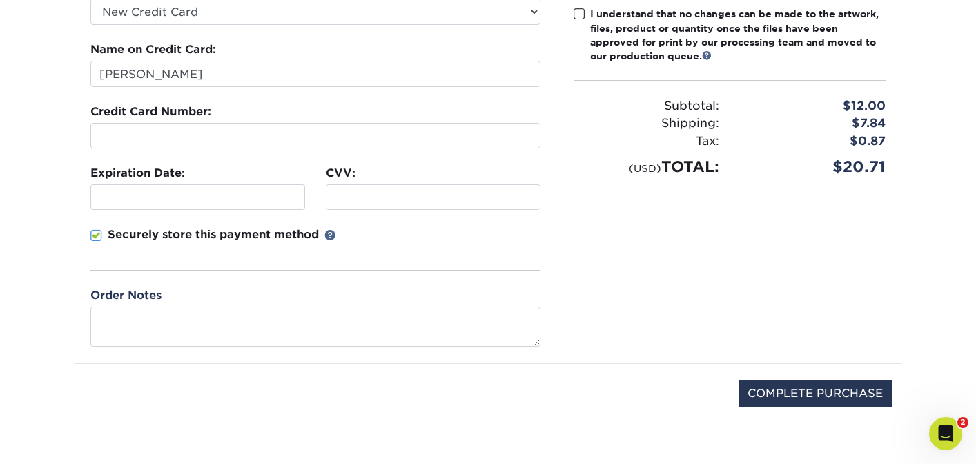
scroll to position [230, 0]
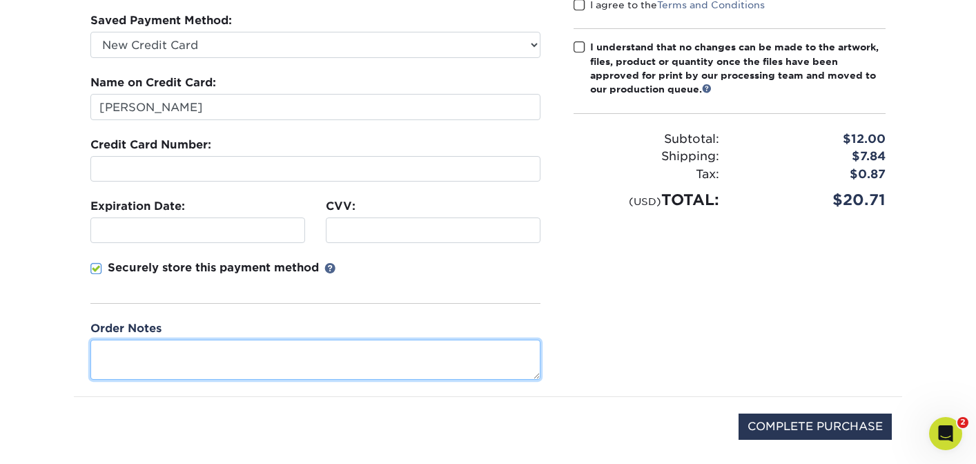
click at [417, 345] on textarea at bounding box center [315, 359] width 450 height 39
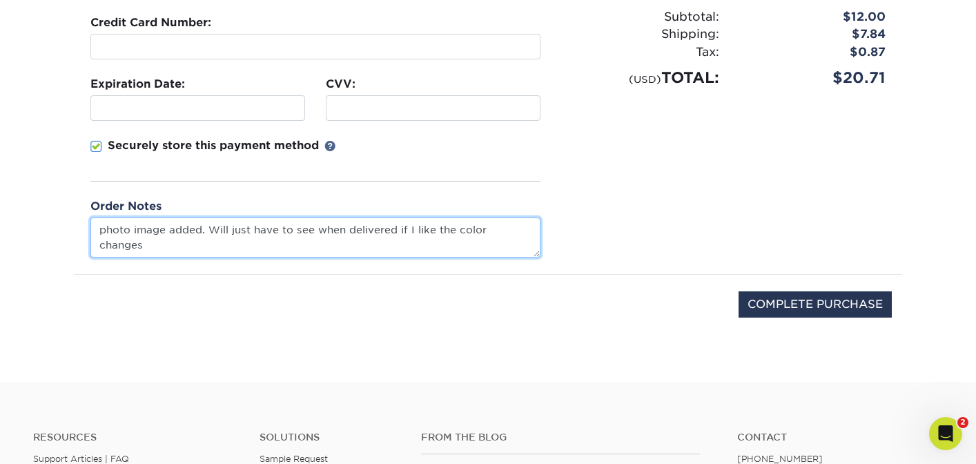
scroll to position [387, 0]
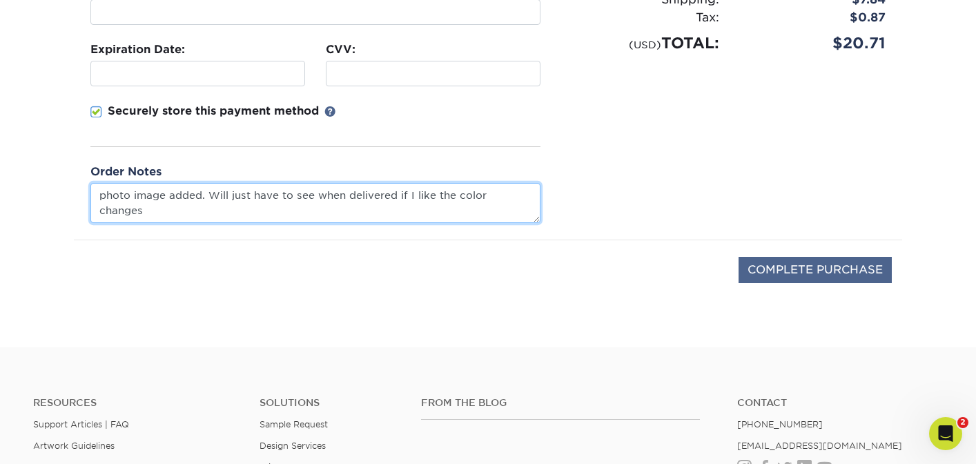
type textarea "photo image added. Will just have to see when delivered if I like the color cha…"
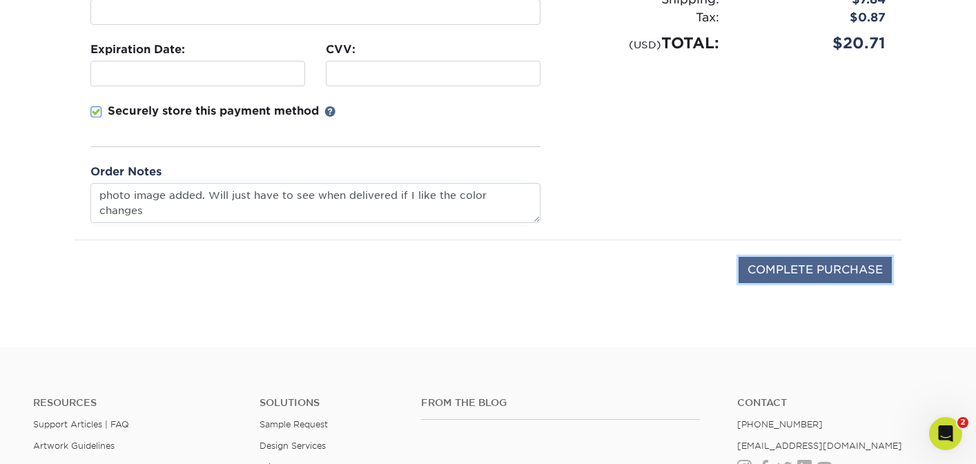
click at [777, 269] on input "COMPLETE PURCHASE" at bounding box center [815, 270] width 153 height 26
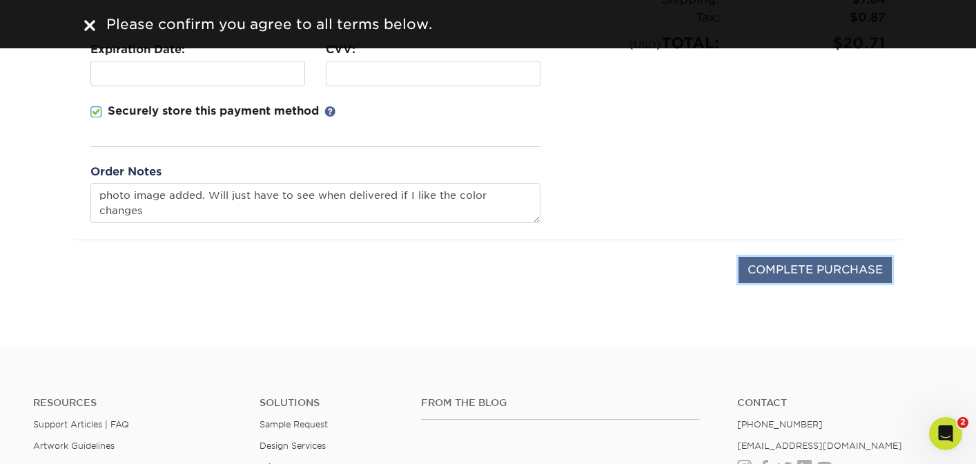
click at [777, 269] on input "COMPLETE PURCHASE" at bounding box center [815, 270] width 153 height 26
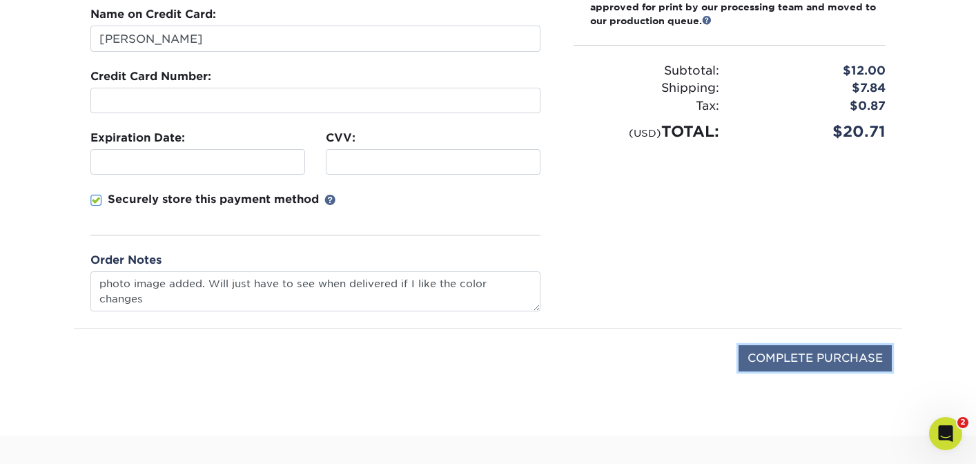
scroll to position [311, 0]
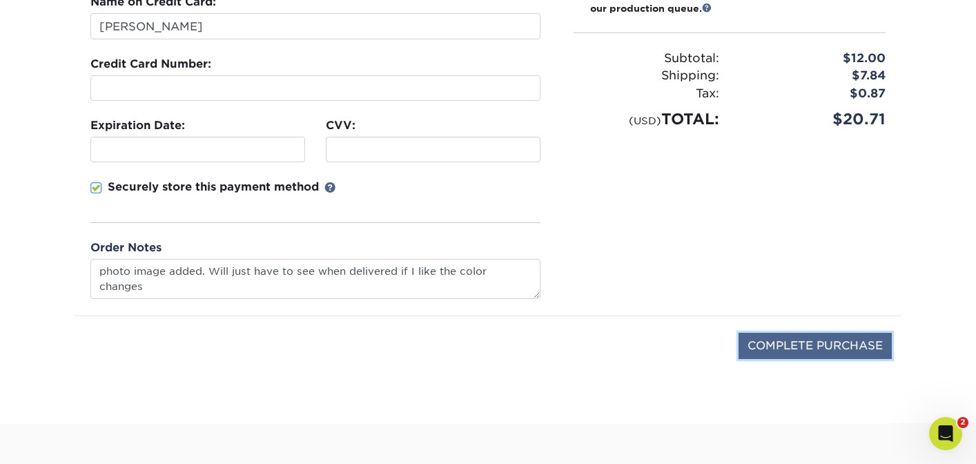
click at [797, 349] on input "COMPLETE PURCHASE" at bounding box center [815, 346] width 153 height 26
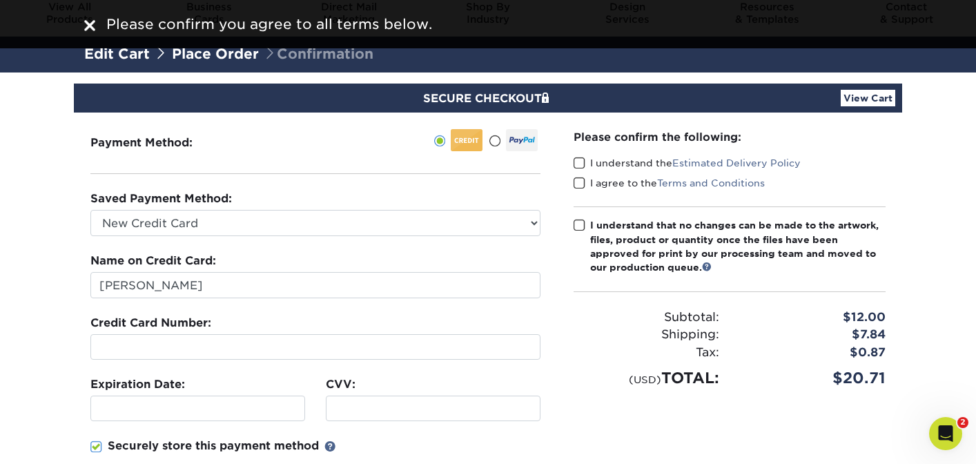
scroll to position [0, 0]
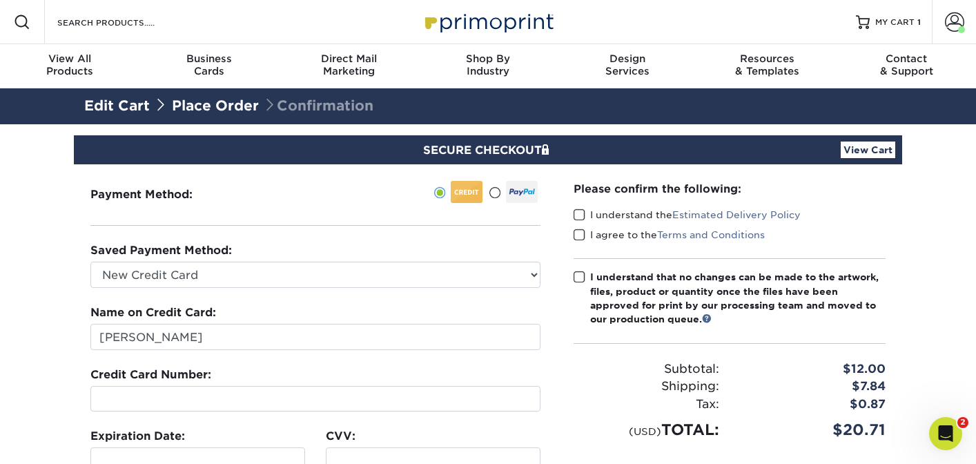
click at [594, 214] on label "I understand the Estimated Delivery Policy" at bounding box center [687, 215] width 227 height 14
click at [0, 0] on input "I understand the Estimated Delivery Policy" at bounding box center [0, 0] width 0 height 0
click at [579, 228] on span at bounding box center [580, 234] width 12 height 13
click at [0, 0] on input "I agree to the Terms and Conditions" at bounding box center [0, 0] width 0 height 0
click at [578, 274] on span at bounding box center [580, 277] width 12 height 13
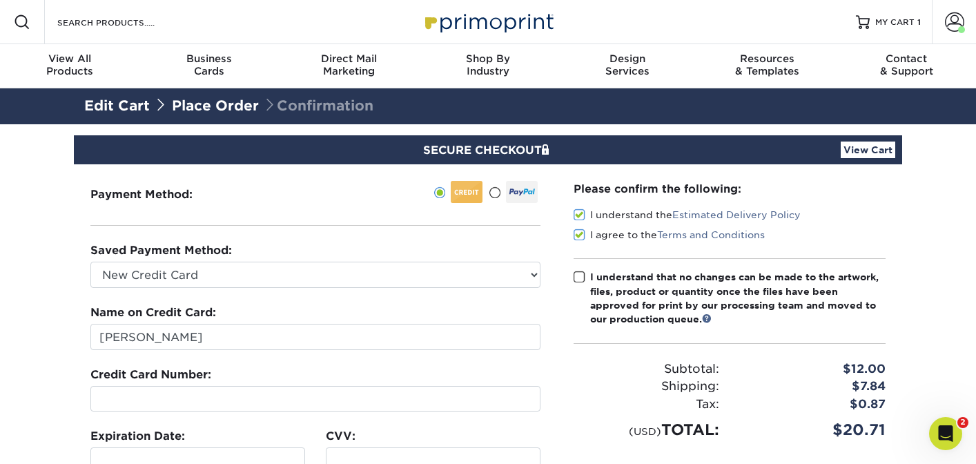
click at [0, 0] on input "I understand that no changes can be made to the artwork, files, product or quan…" at bounding box center [0, 0] width 0 height 0
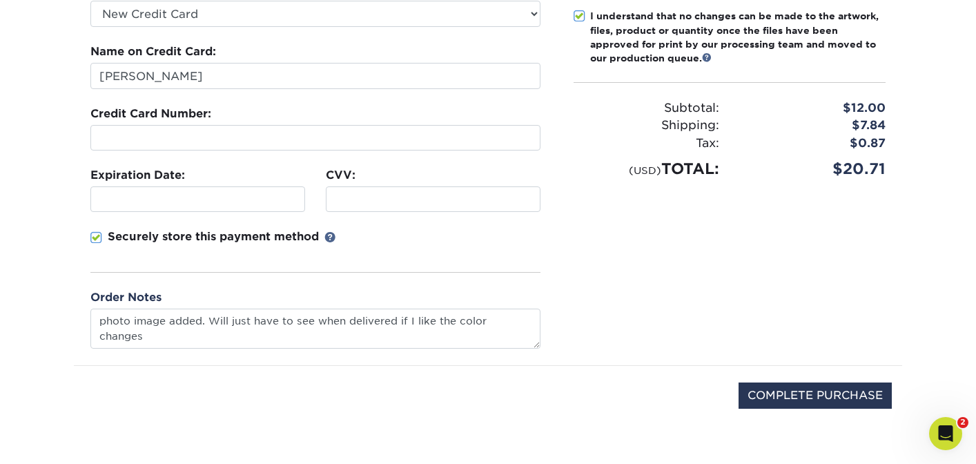
scroll to position [265, 0]
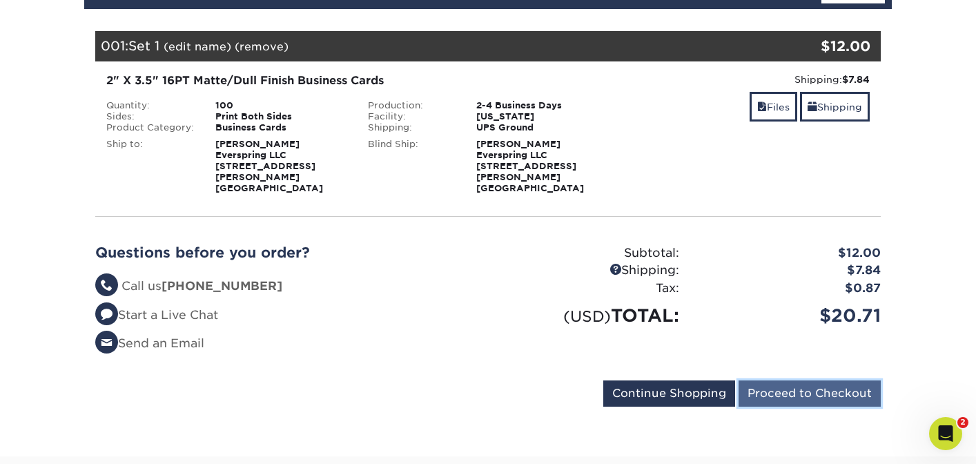
click at [793, 385] on input "Proceed to Checkout" at bounding box center [810, 393] width 142 height 26
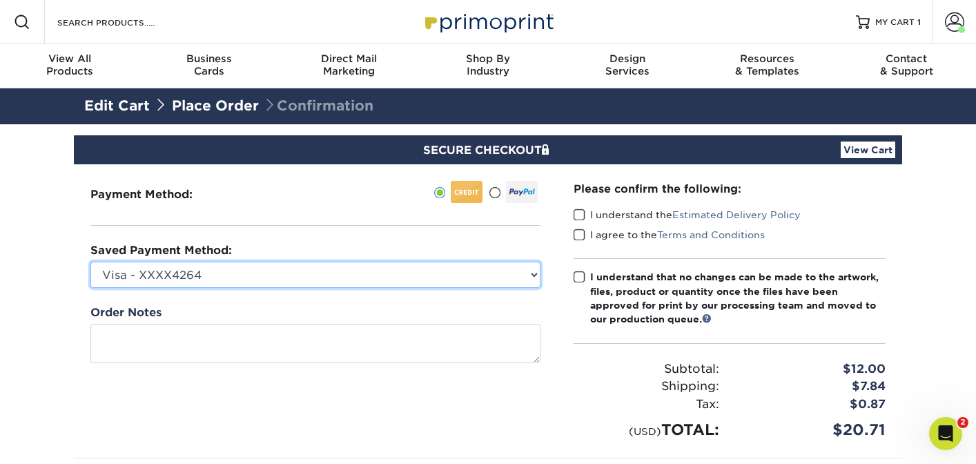
click at [498, 271] on select "Visa - XXXX4264 New Credit Card" at bounding box center [315, 275] width 450 height 26
select select
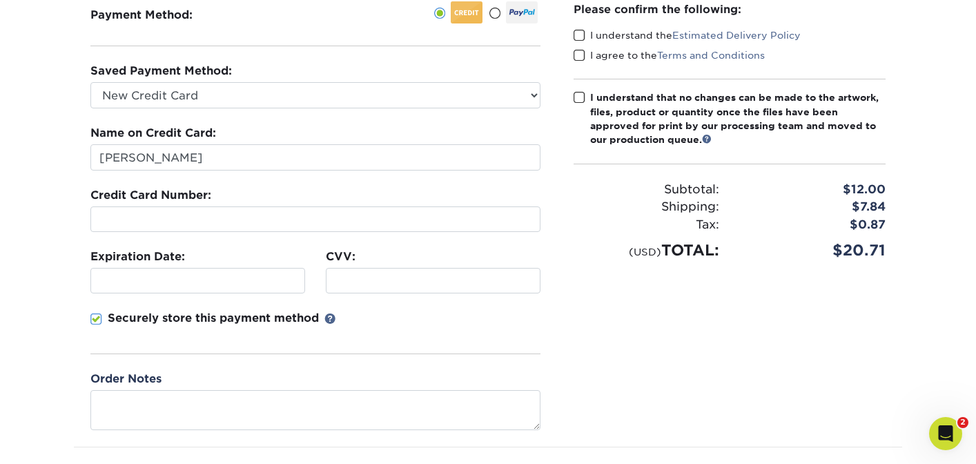
scroll to position [182, 0]
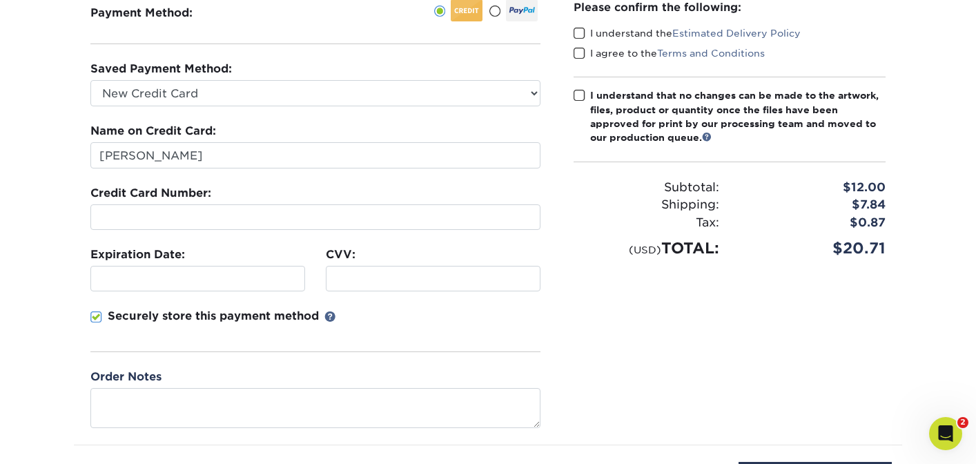
click at [427, 284] on iframe at bounding box center [433, 278] width 202 height 13
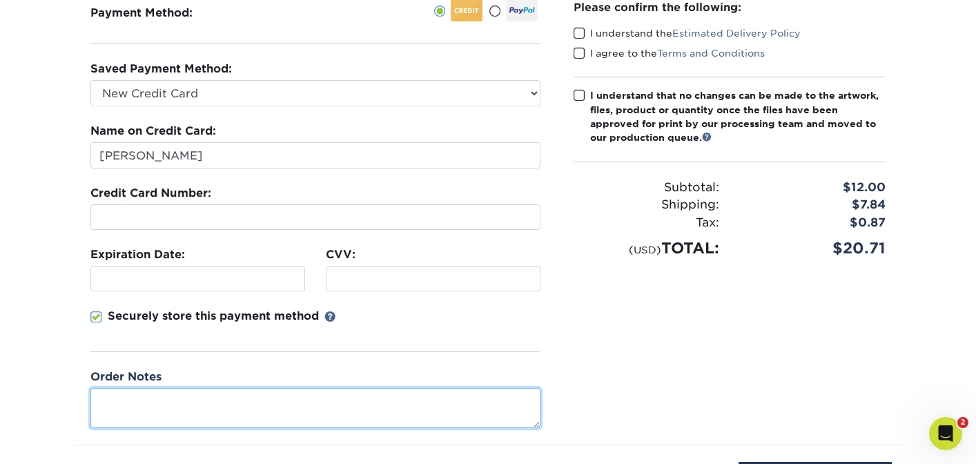
click at [257, 421] on textarea at bounding box center [315, 407] width 450 height 39
type textarea "Will just have to see if I like the color updates to the image. Ok will making …"
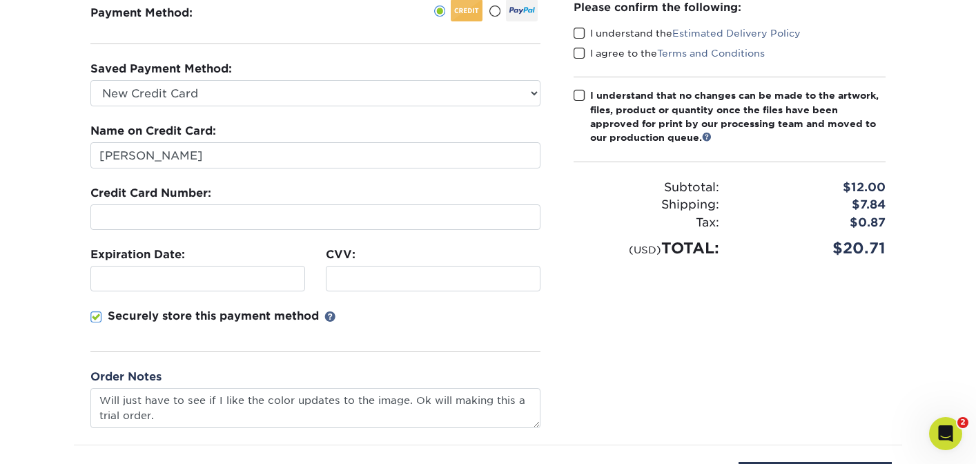
click at [581, 29] on span at bounding box center [580, 33] width 12 height 13
click at [0, 0] on input "I understand the Estimated Delivery Policy" at bounding box center [0, 0] width 0 height 0
click at [581, 53] on span at bounding box center [580, 53] width 12 height 13
click at [0, 0] on input "I agree to the Terms and Conditions" at bounding box center [0, 0] width 0 height 0
click at [575, 92] on span at bounding box center [580, 95] width 12 height 13
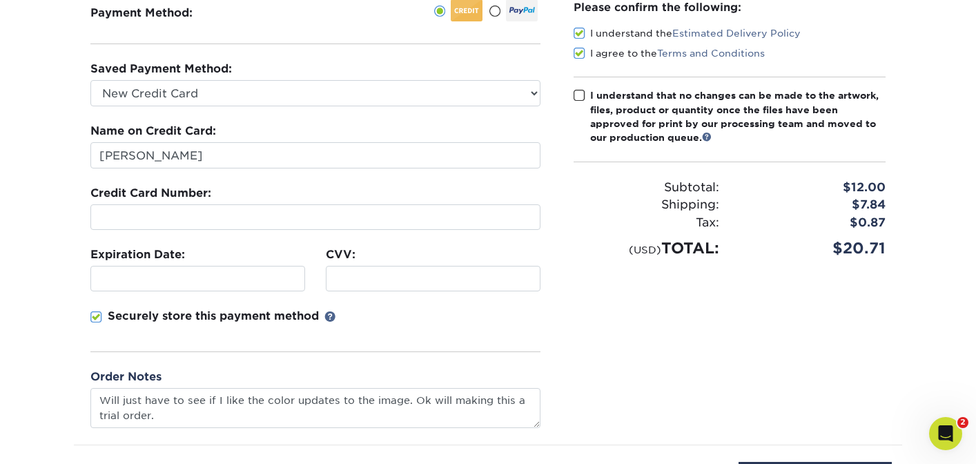
click at [0, 0] on input "I understand that no changes can be made to the artwork, files, product or quan…" at bounding box center [0, 0] width 0 height 0
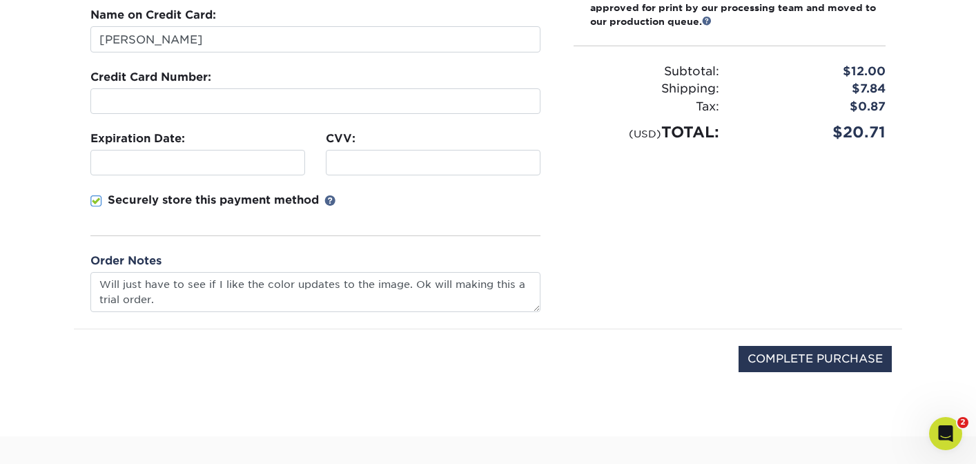
scroll to position [303, 0]
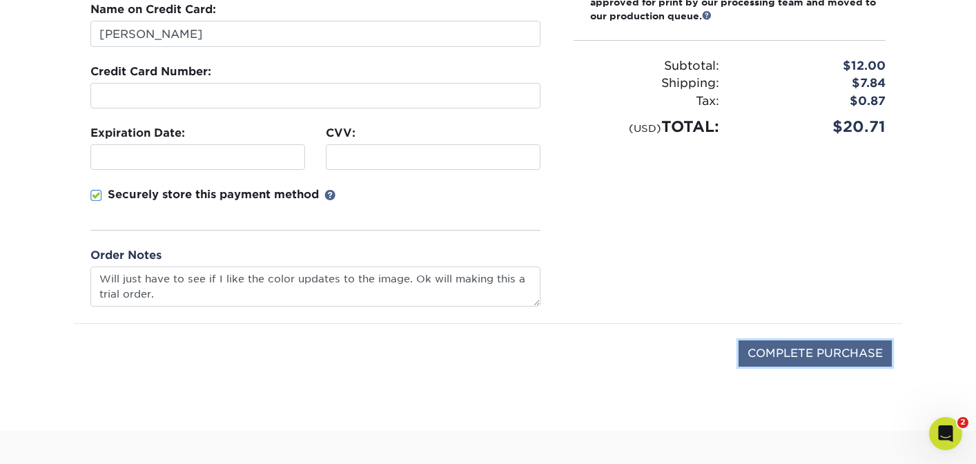
click at [768, 353] on input "COMPLETE PURCHASE" at bounding box center [815, 353] width 153 height 26
type input "PROCESSING, PLEASE WAIT..."
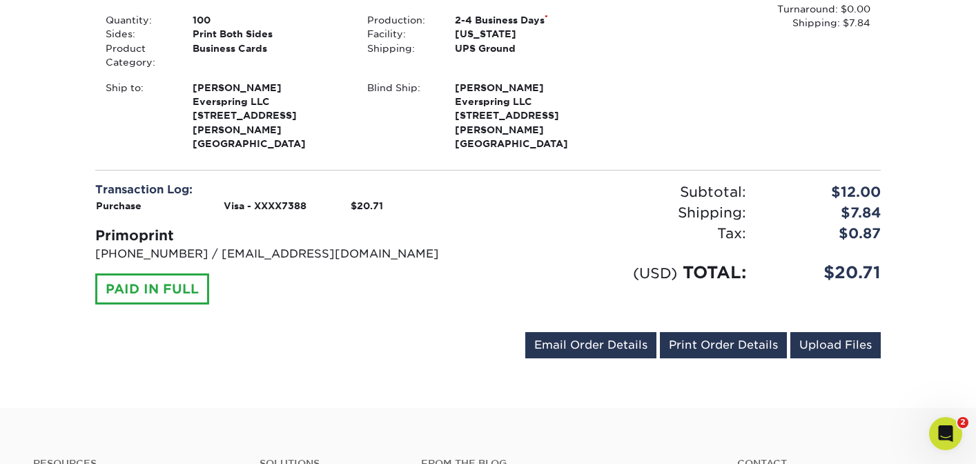
scroll to position [550, 0]
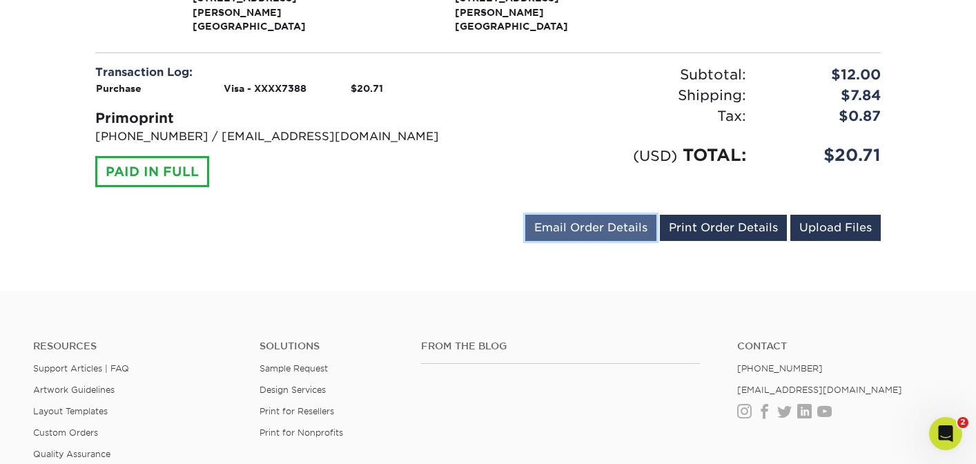
click at [641, 215] on link "Email Order Details" at bounding box center [590, 228] width 131 height 26
